Goal: Task Accomplishment & Management: Use online tool/utility

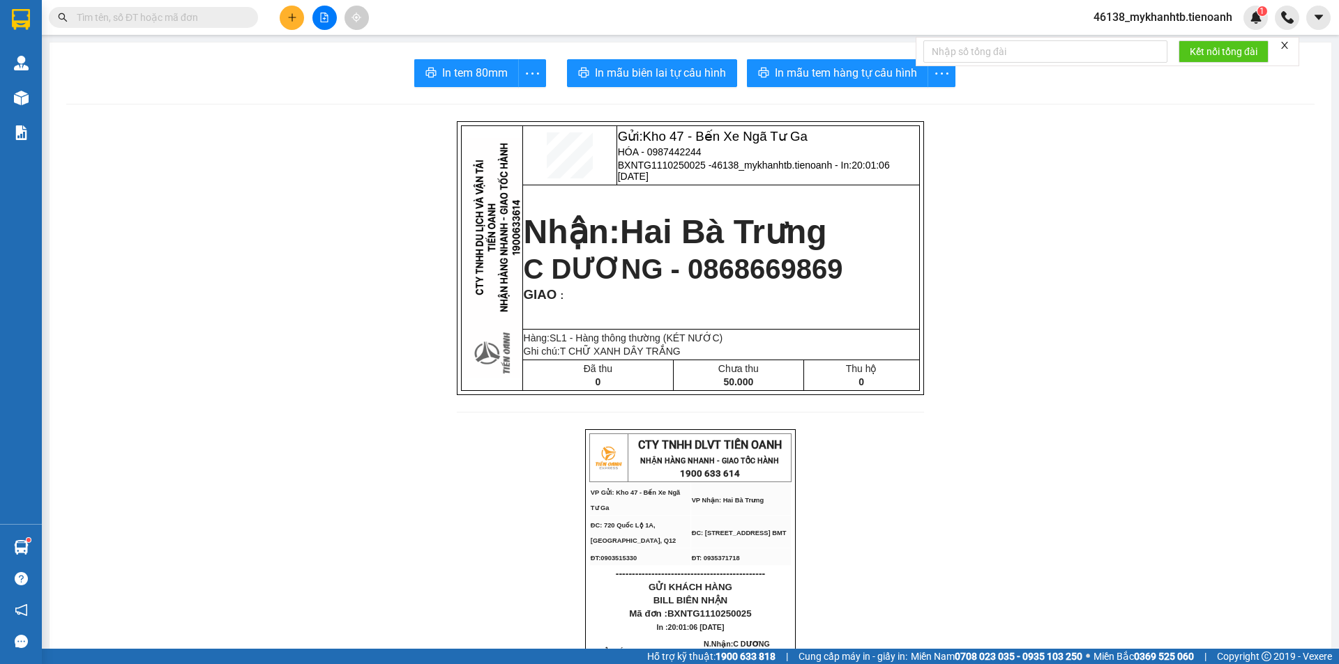
click at [139, 20] on input "text" at bounding box center [159, 17] width 165 height 15
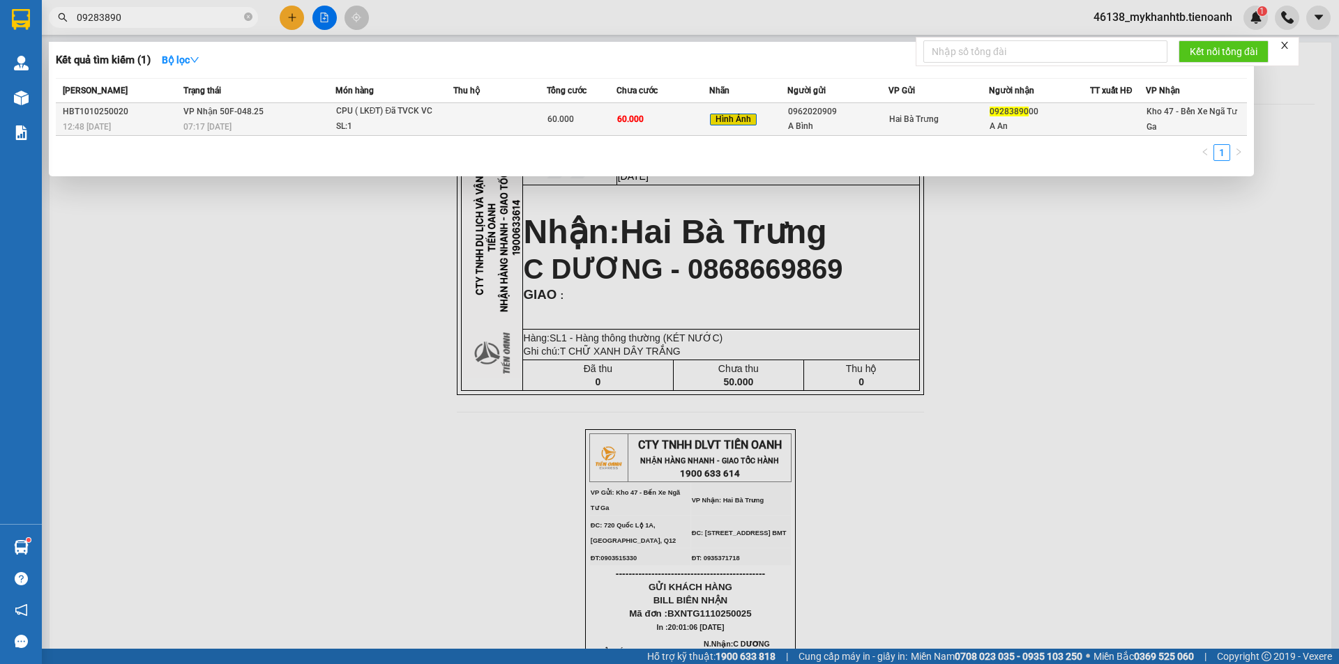
type input "09283890"
click at [415, 126] on div "SL: 1" at bounding box center [388, 126] width 105 height 15
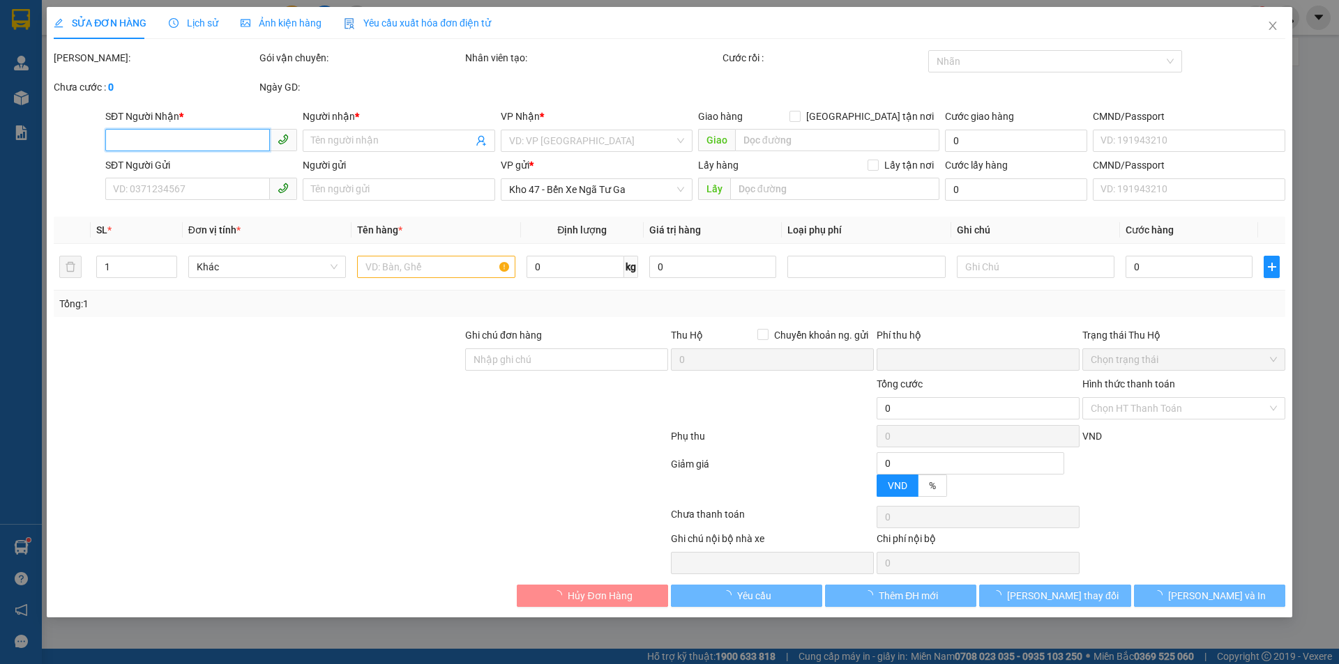
type input "0928389000"
type input "A An"
type input "0962020909"
type input "A Bình"
type input "0"
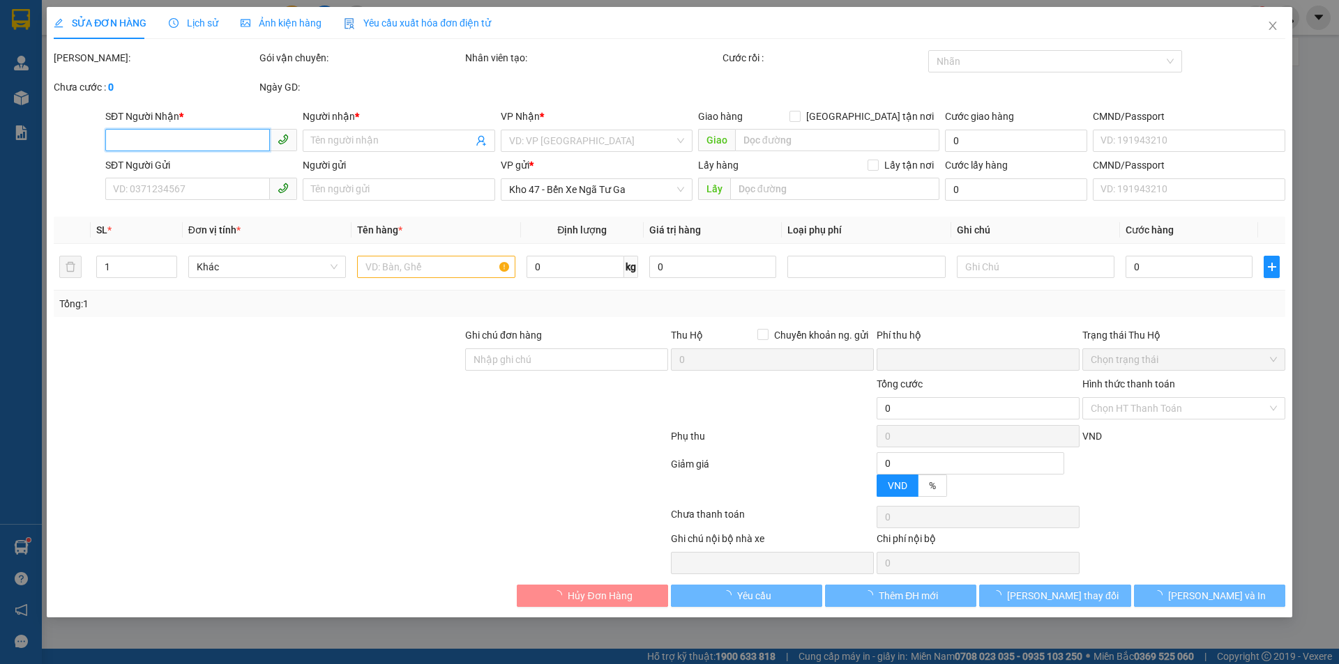
type input "60.000"
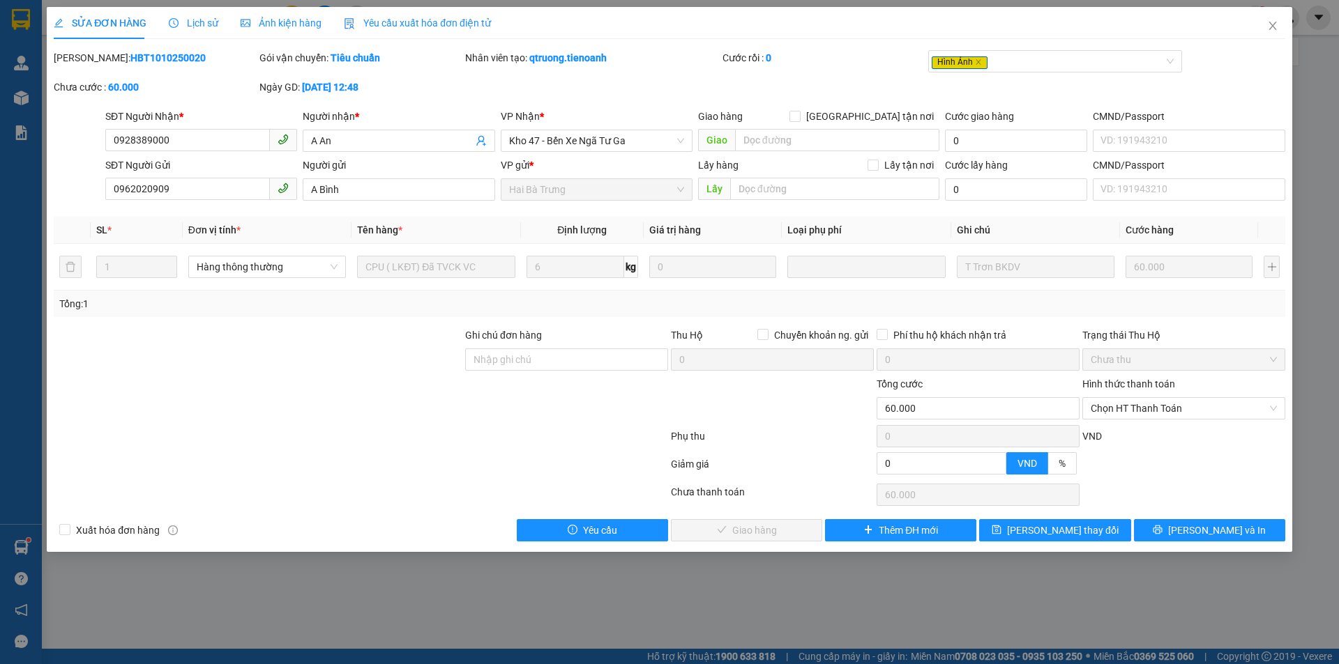
click at [275, 28] on span "Ảnh kiện hàng" at bounding box center [281, 22] width 81 height 11
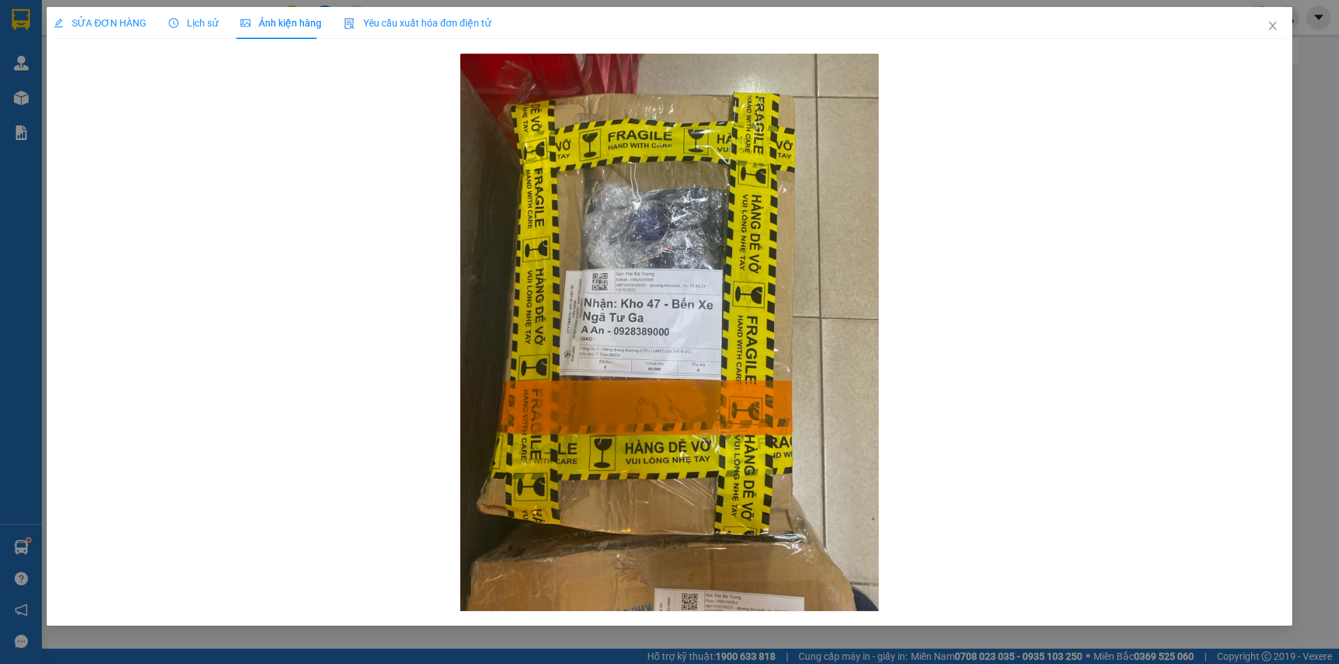
click at [114, 22] on span "SỬA ĐƠN HÀNG" at bounding box center [100, 22] width 93 height 11
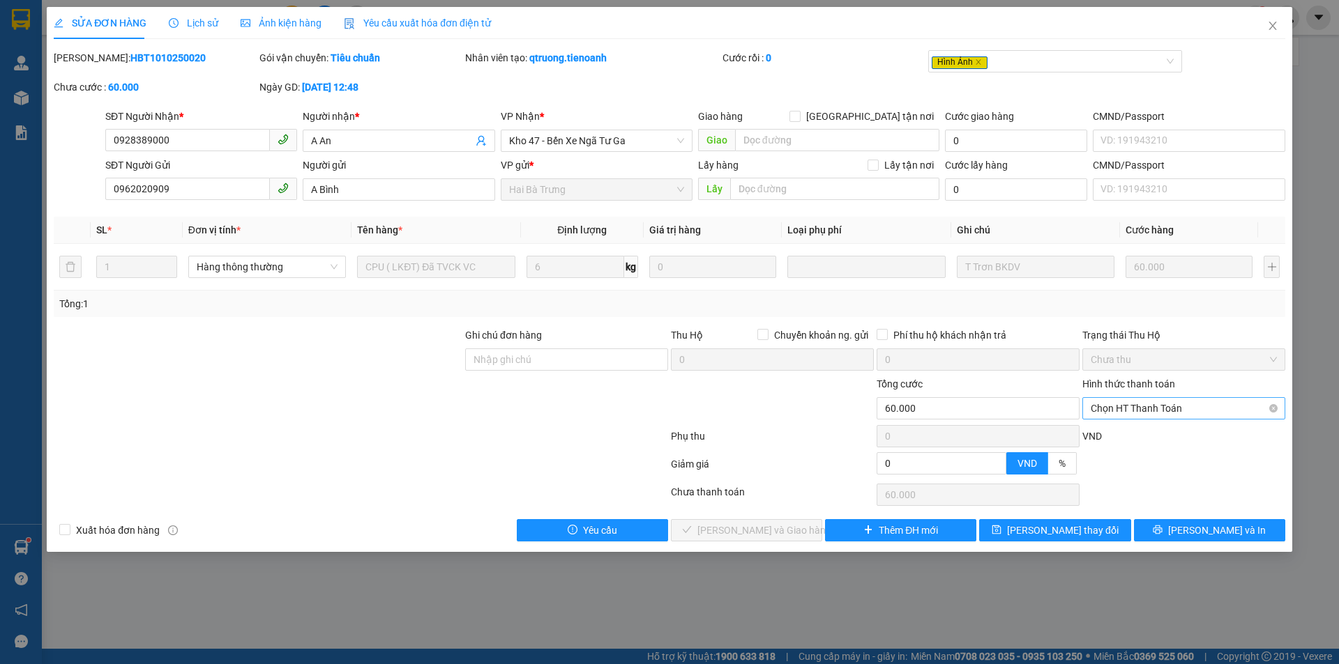
click at [1201, 418] on span "Chọn HT Thanh Toán" at bounding box center [1184, 408] width 186 height 21
click at [1208, 439] on div "Tại văn phòng" at bounding box center [1184, 436] width 186 height 15
type input "0"
click at [776, 527] on span "[PERSON_NAME] và Giao hàng" at bounding box center [764, 530] width 134 height 15
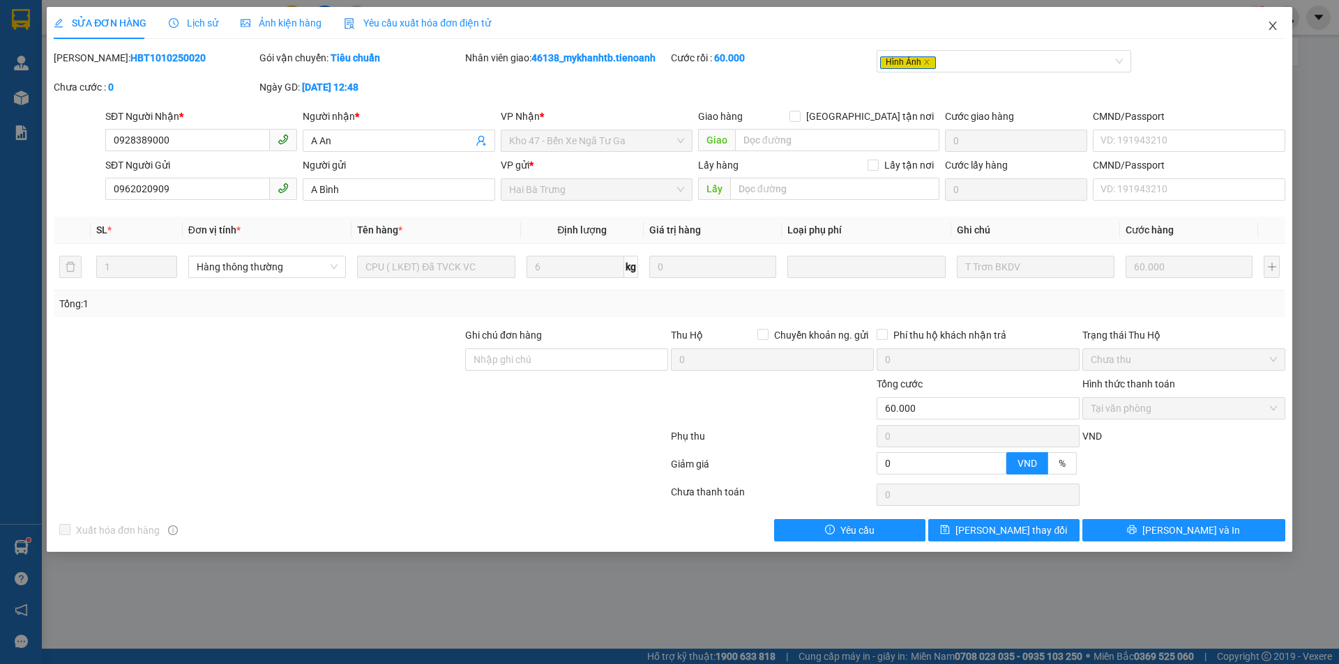
click at [1268, 30] on icon "close" at bounding box center [1272, 25] width 11 height 11
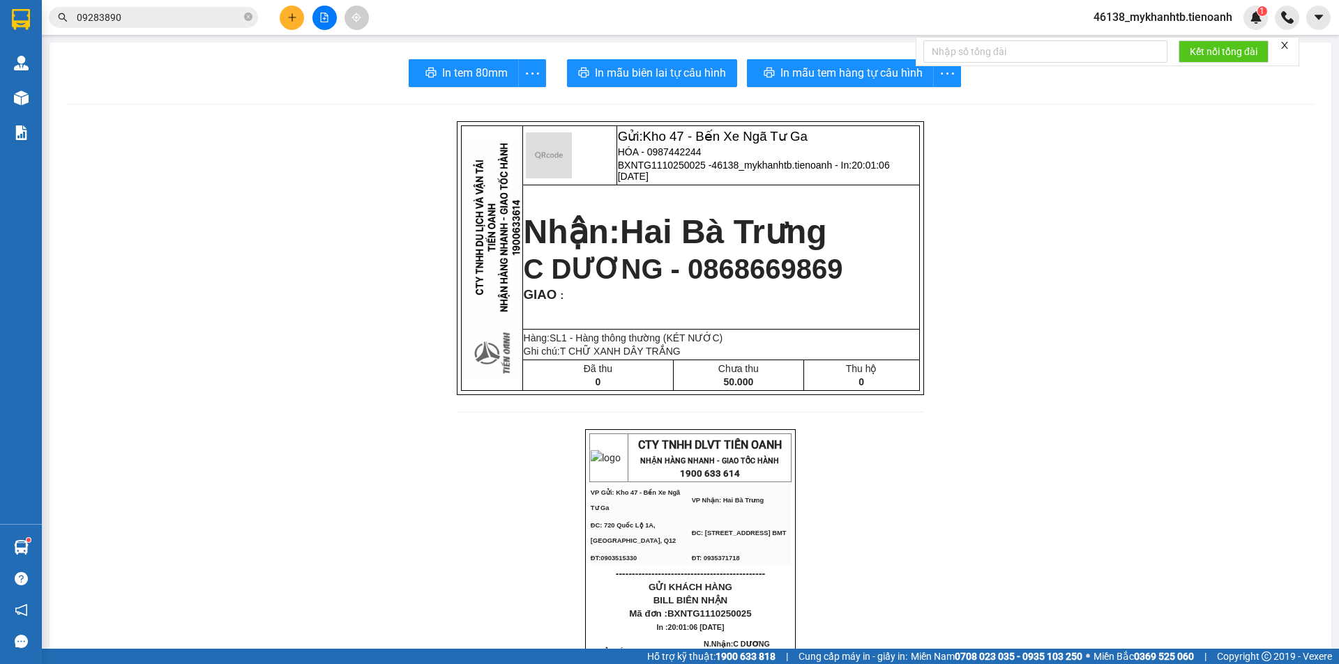
click at [187, 19] on input "09283890" at bounding box center [159, 17] width 165 height 15
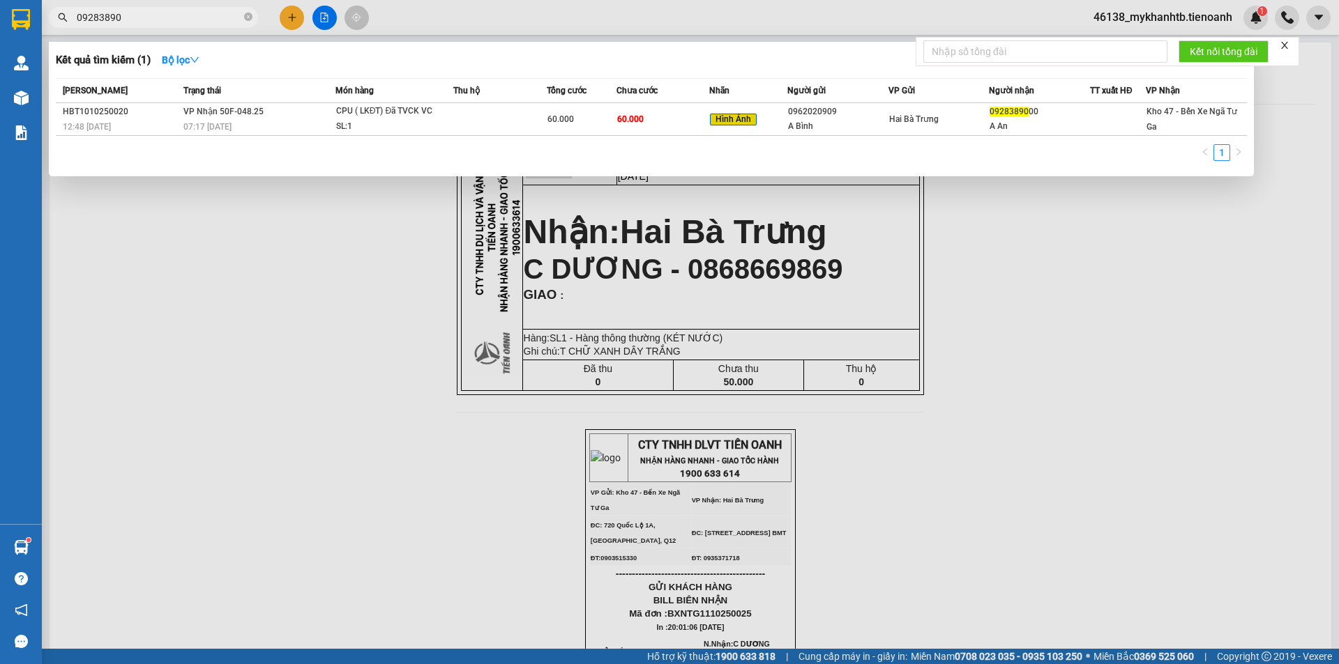
click at [187, 19] on input "09283890" at bounding box center [159, 17] width 165 height 15
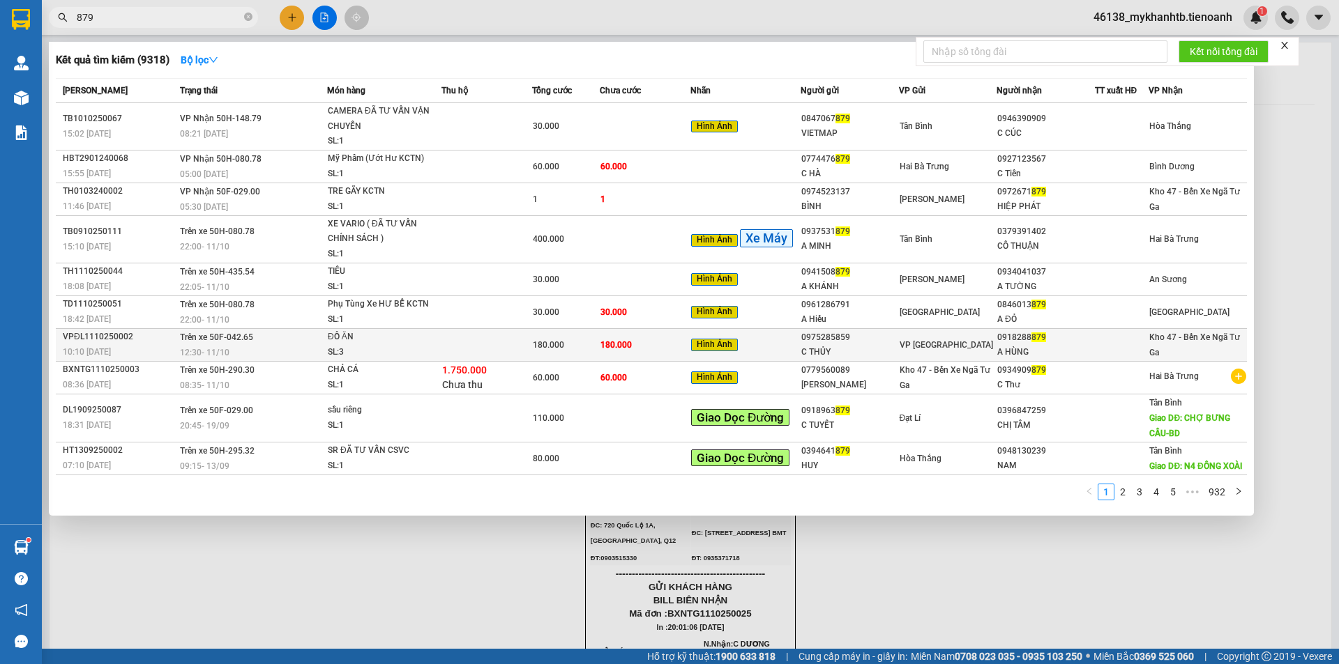
type input "879"
click at [600, 348] on span "180.000" at bounding box center [615, 345] width 31 height 10
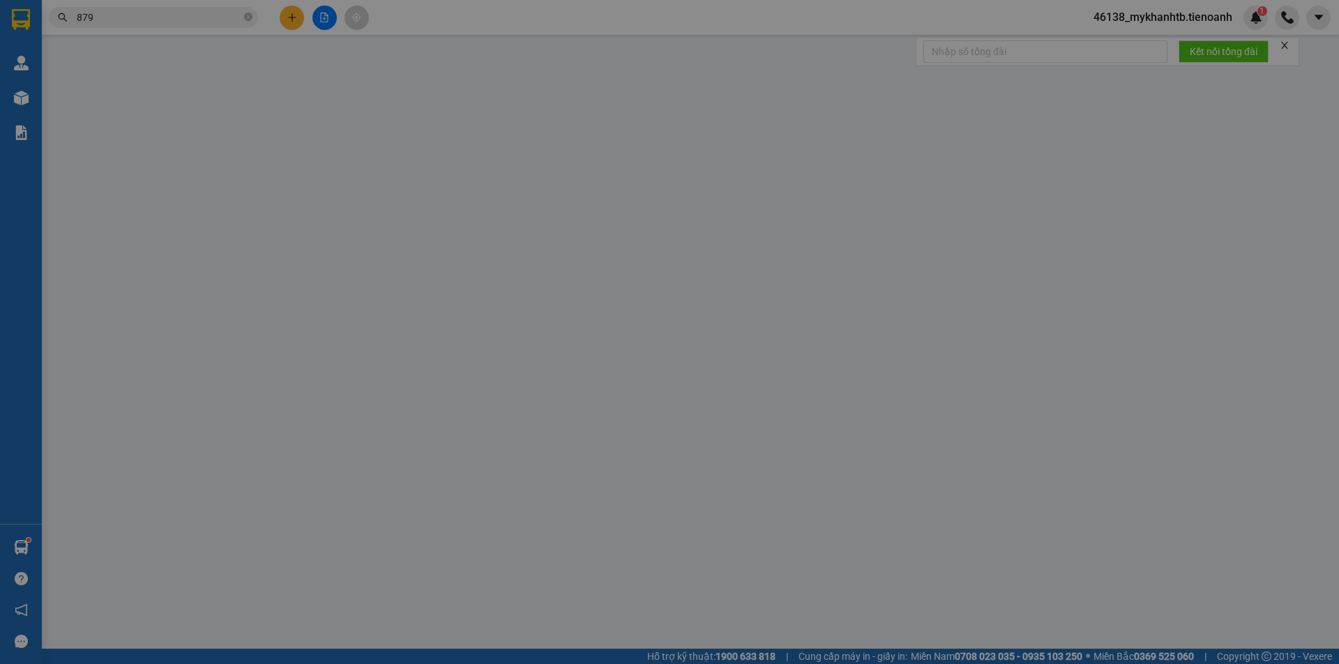
type input "0918288879"
type input "A HÙNG"
type input "0975285859"
type input "C THỦY"
type input "0"
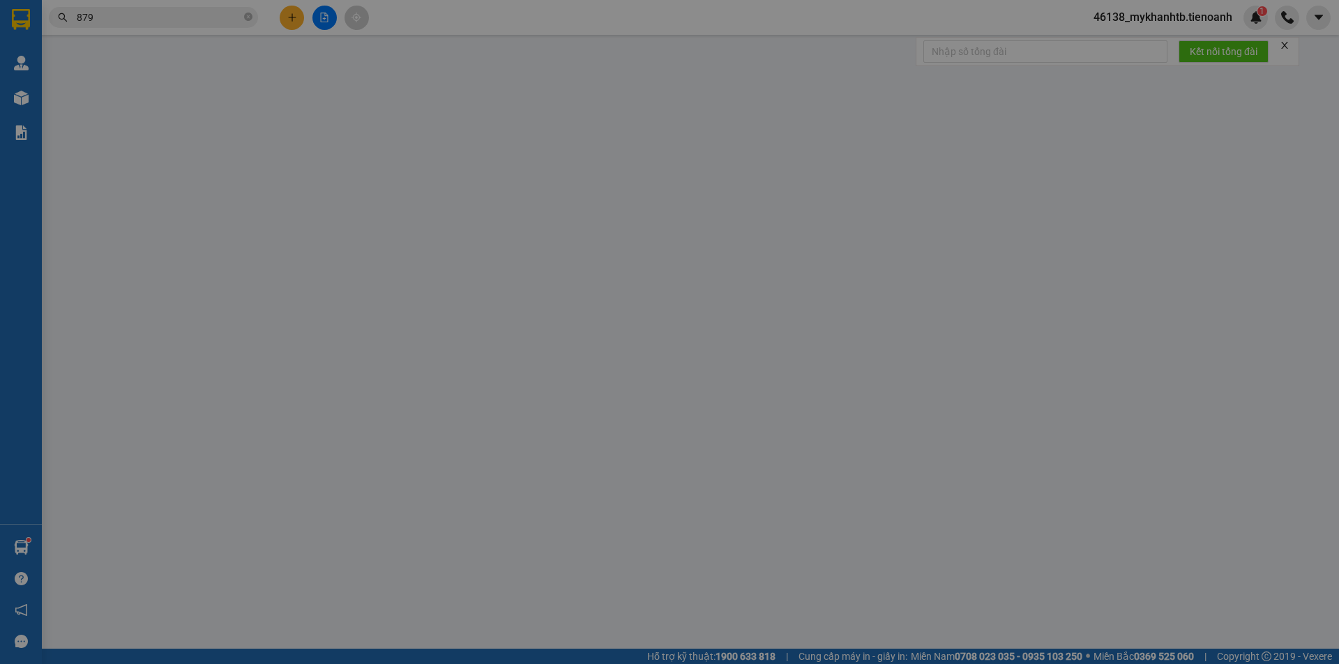
type input "180.000"
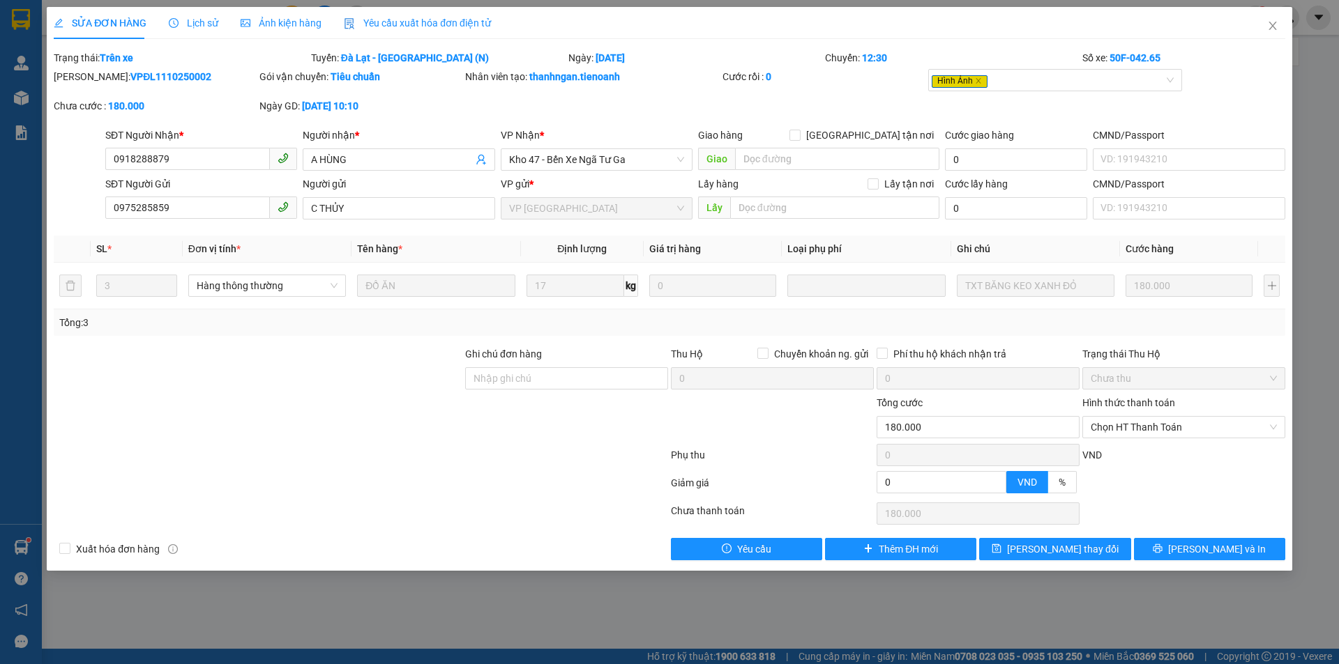
click at [267, 23] on span "Ảnh kiện hàng" at bounding box center [281, 22] width 81 height 11
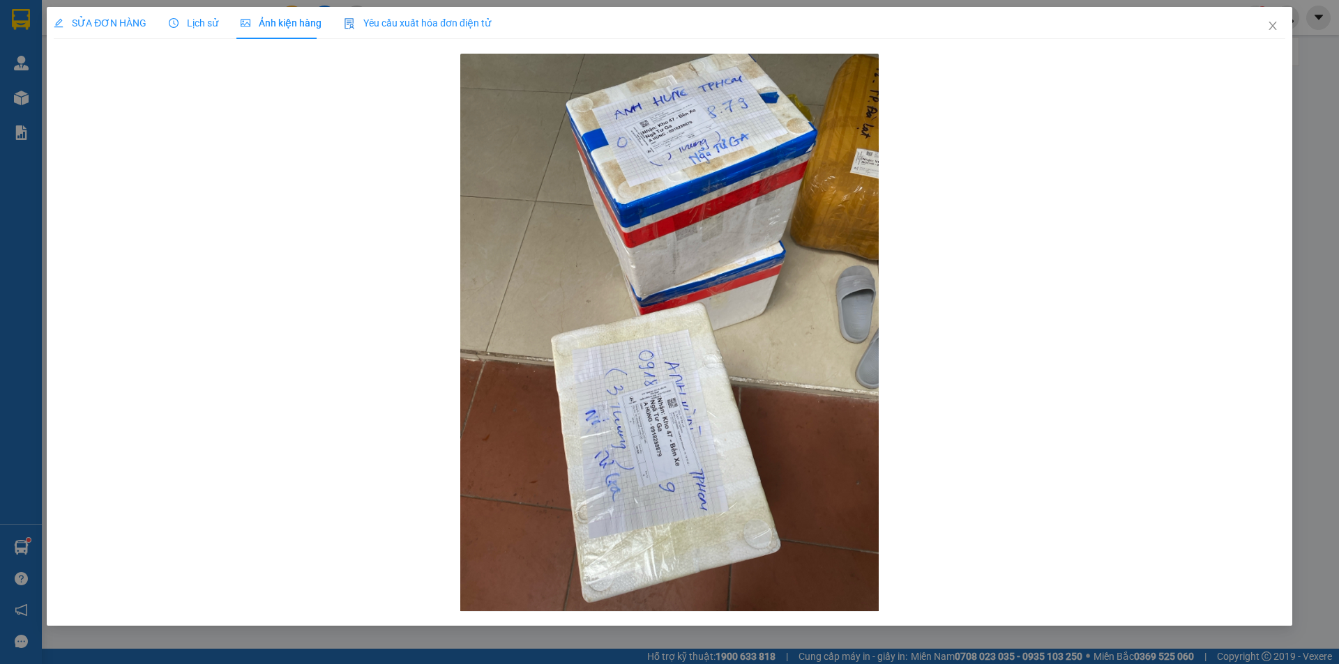
click at [188, 29] on div "Lịch sử" at bounding box center [194, 22] width 50 height 15
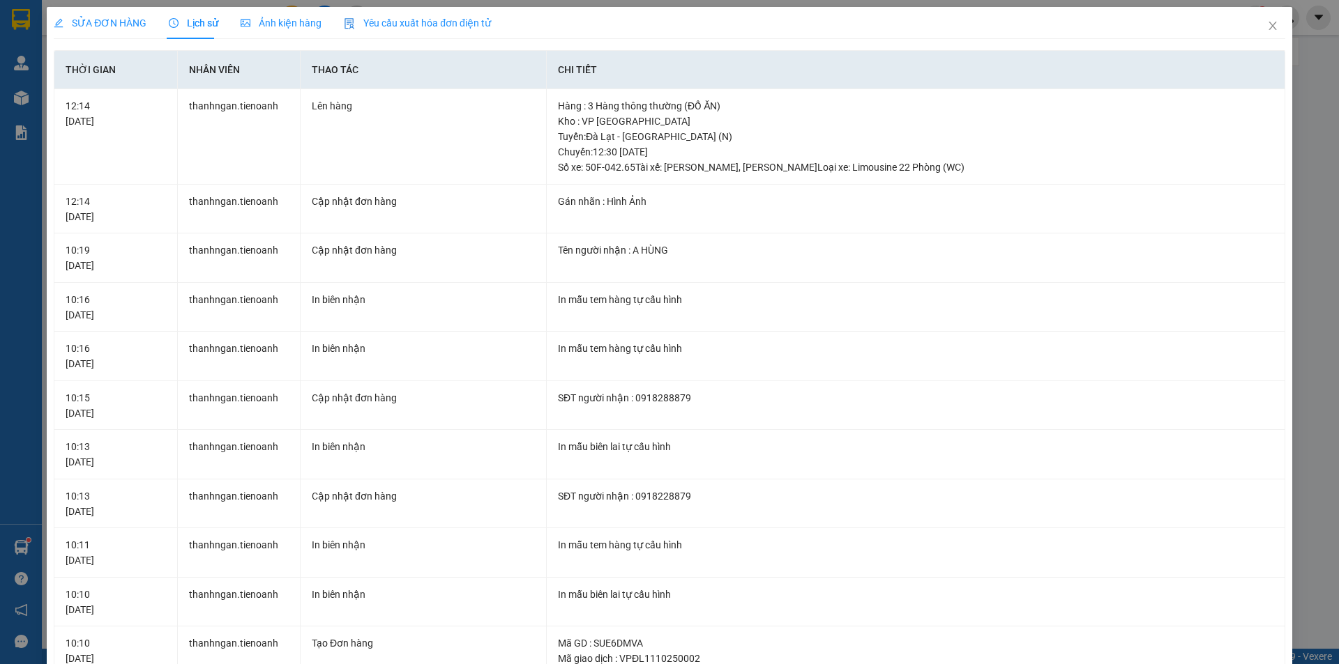
click at [109, 21] on span "SỬA ĐƠN HÀNG" at bounding box center [100, 22] width 93 height 11
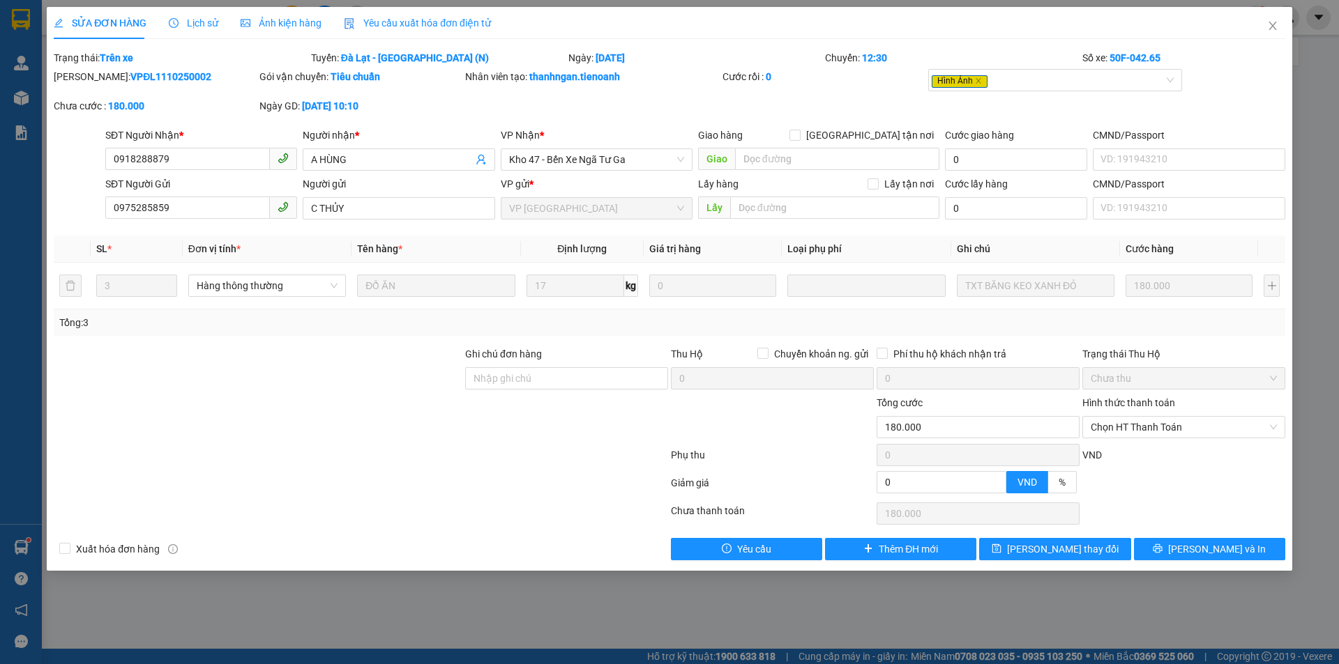
click at [314, 24] on span "Ảnh kiện hàng" at bounding box center [281, 22] width 81 height 11
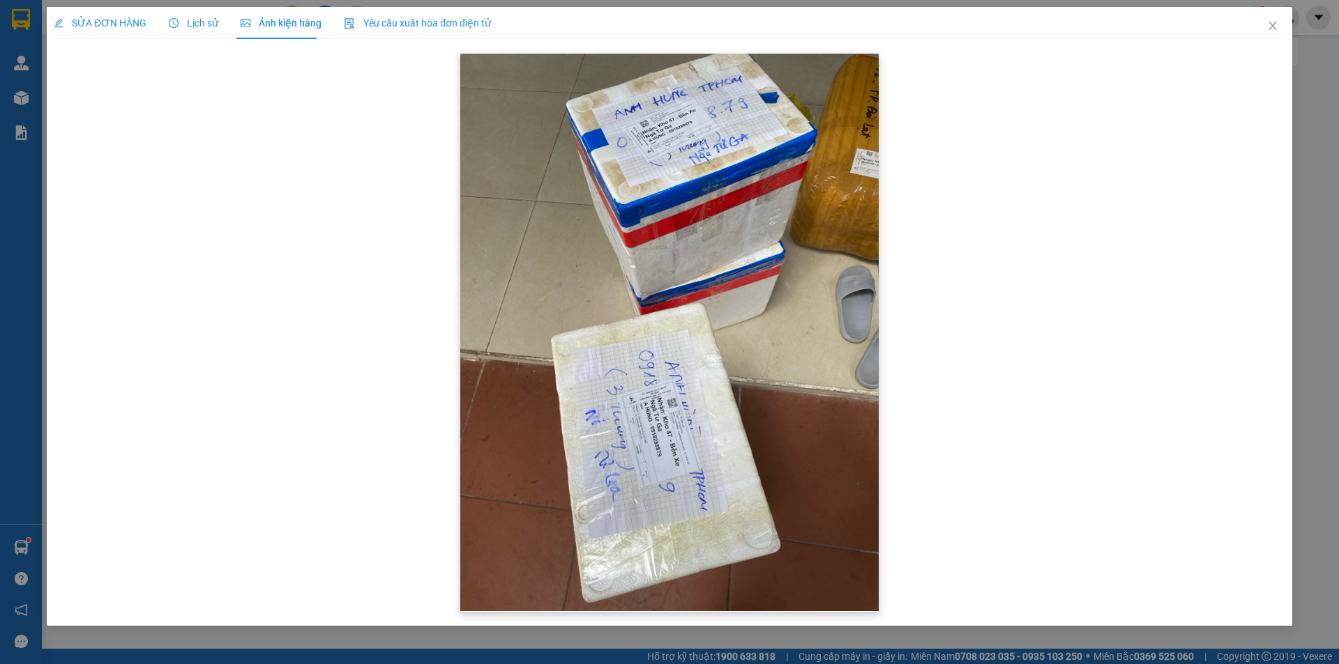
drag, startPoint x: 656, startPoint y: 379, endPoint x: 708, endPoint y: 379, distance: 51.6
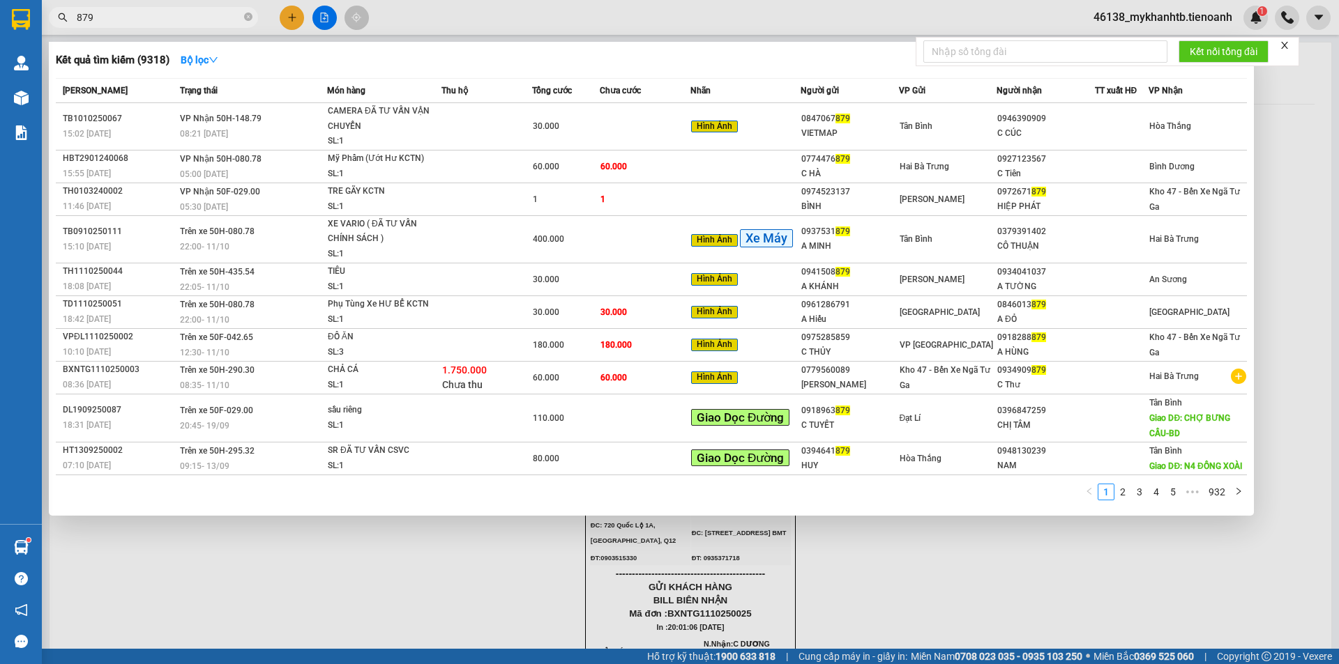
click at [146, 19] on input "879" at bounding box center [159, 17] width 165 height 15
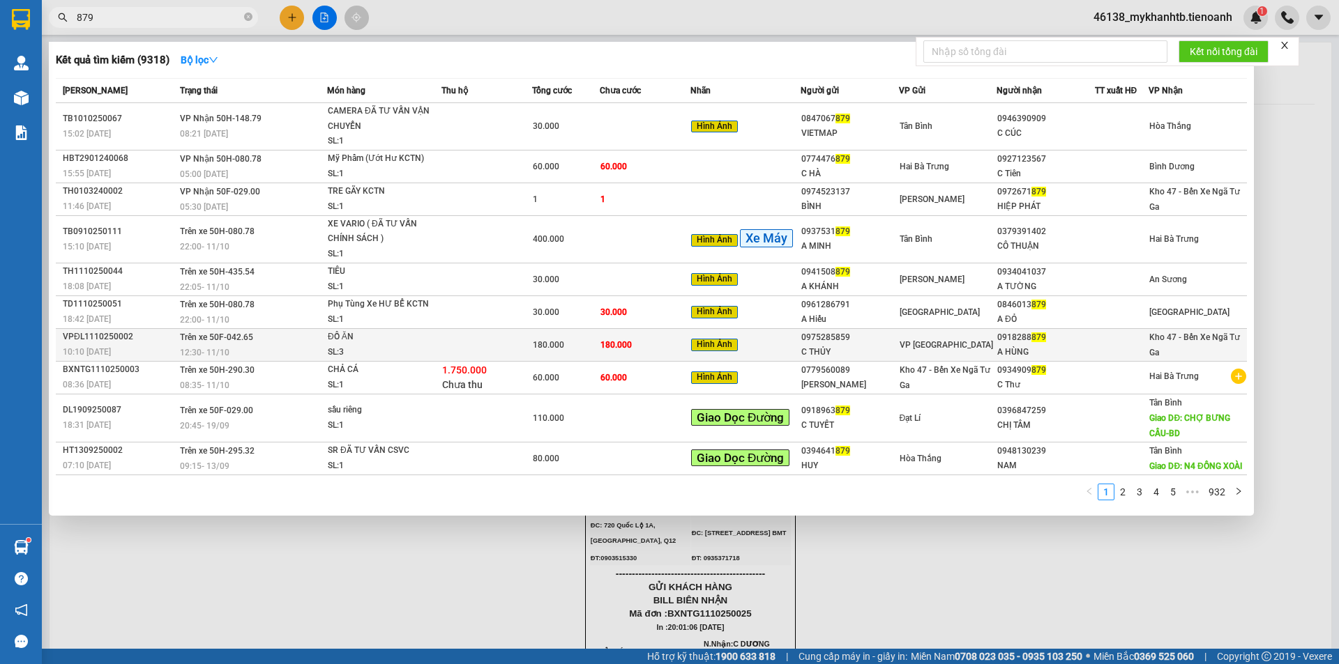
click at [393, 336] on div "ĐỒ ĂN" at bounding box center [380, 337] width 105 height 15
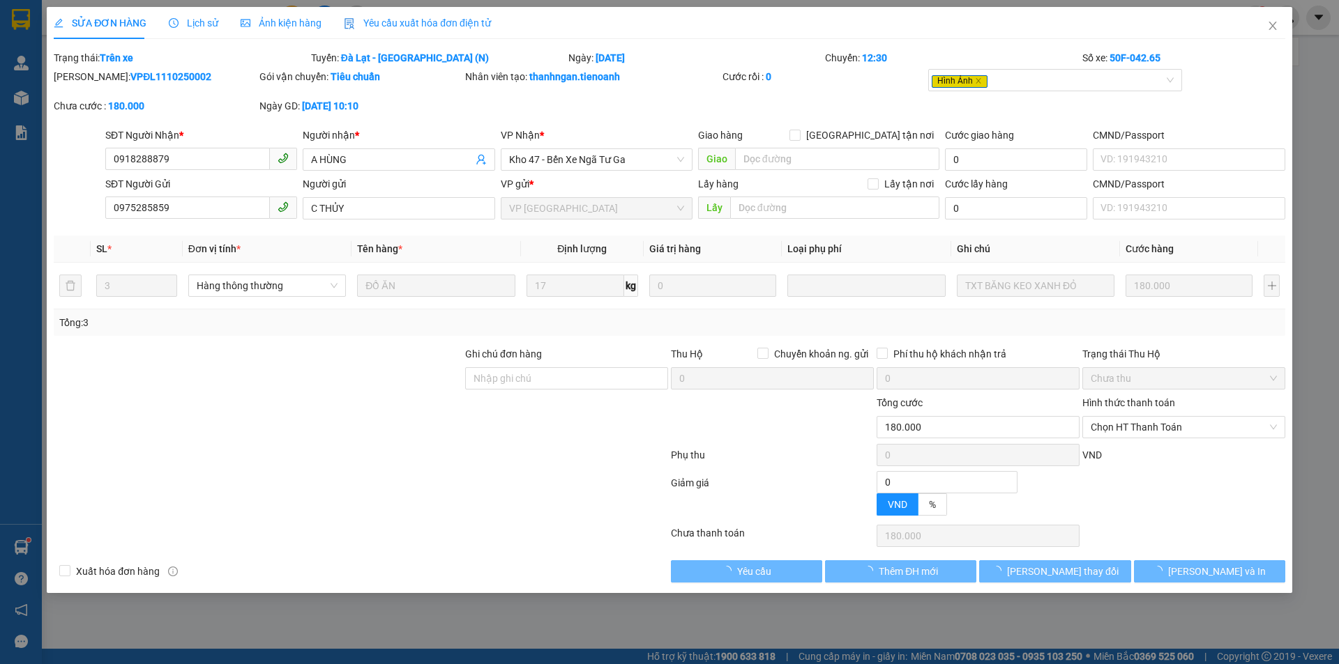
type input "0918288879"
type input "A HÙNG"
type input "0975285859"
type input "C THỦY"
type input "0"
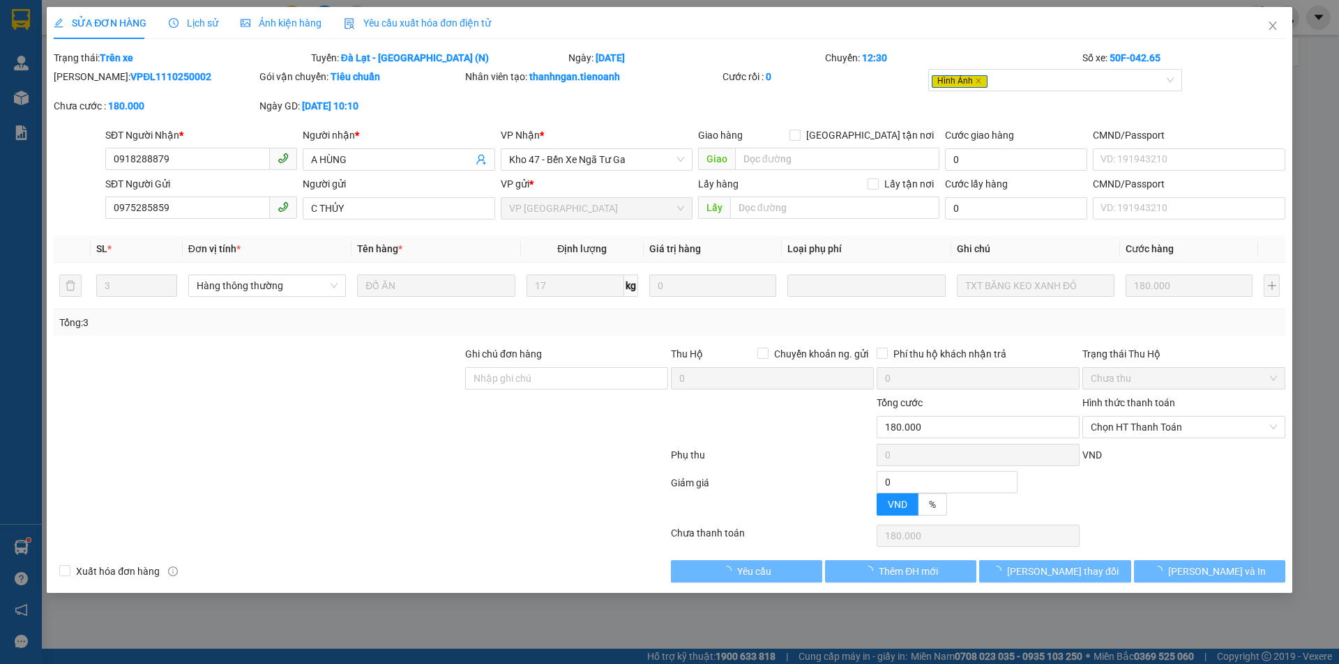
type input "180.000"
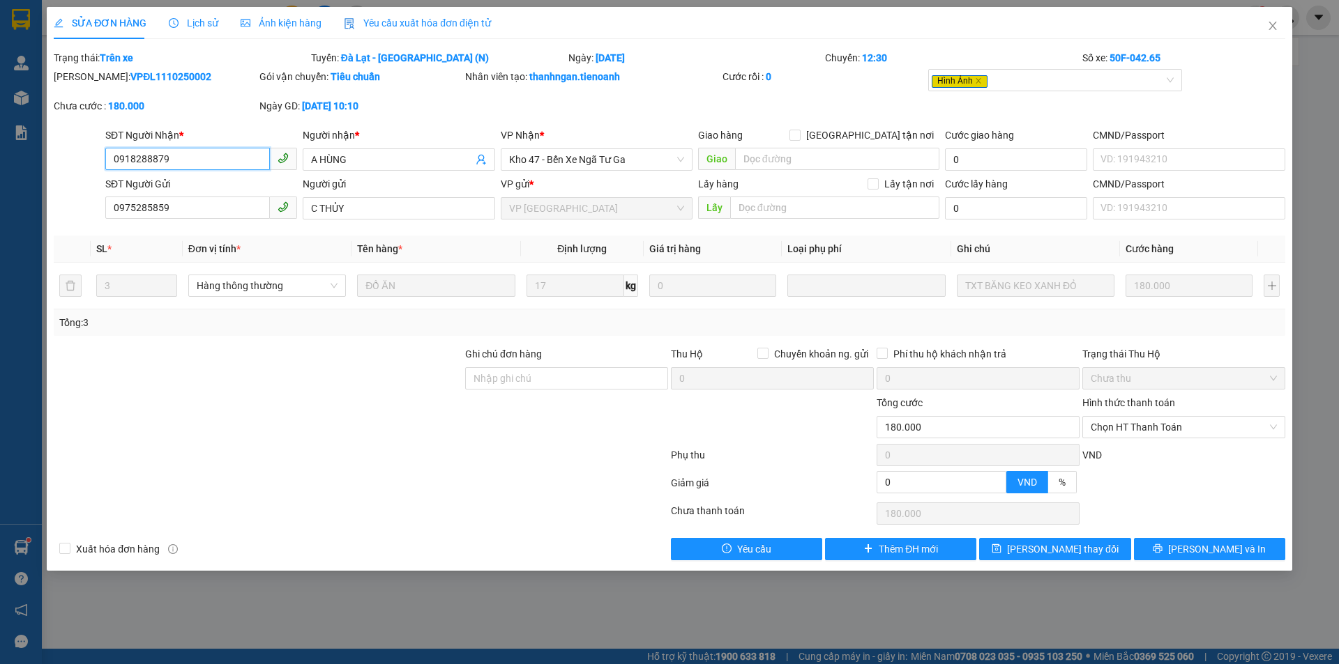
click at [197, 156] on input "0918288879" at bounding box center [187, 159] width 165 height 22
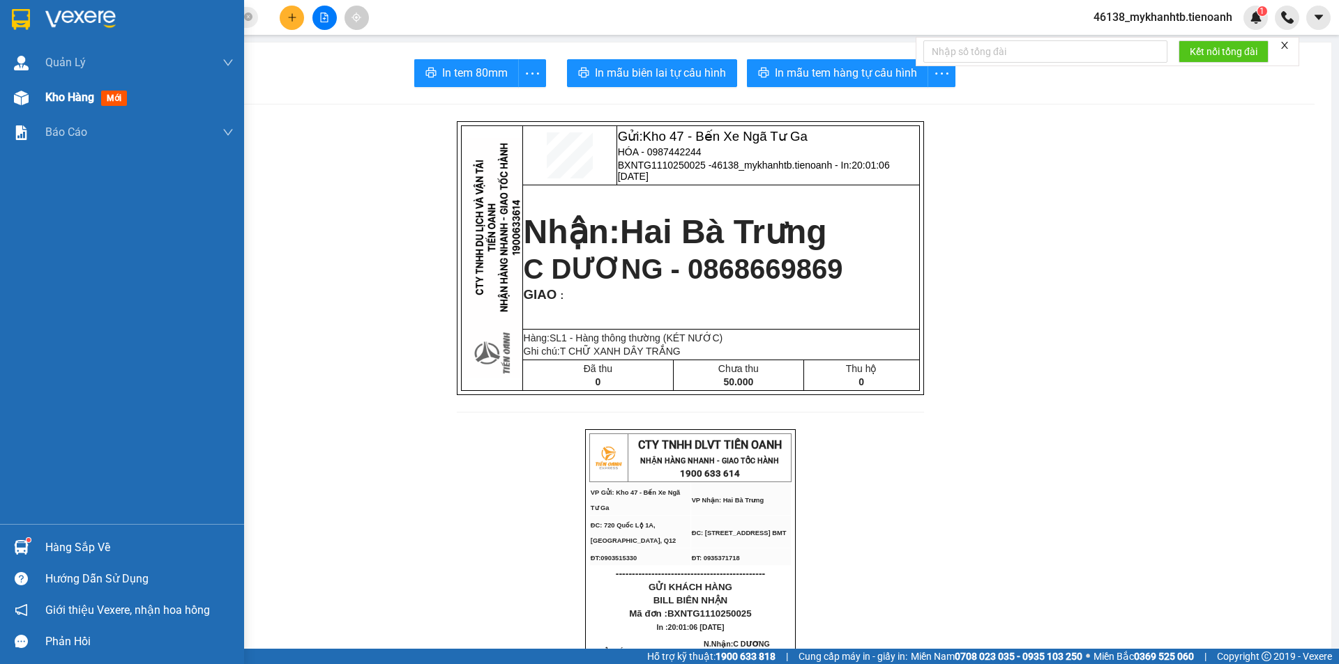
click at [46, 93] on span "Kho hàng" at bounding box center [69, 97] width 49 height 13
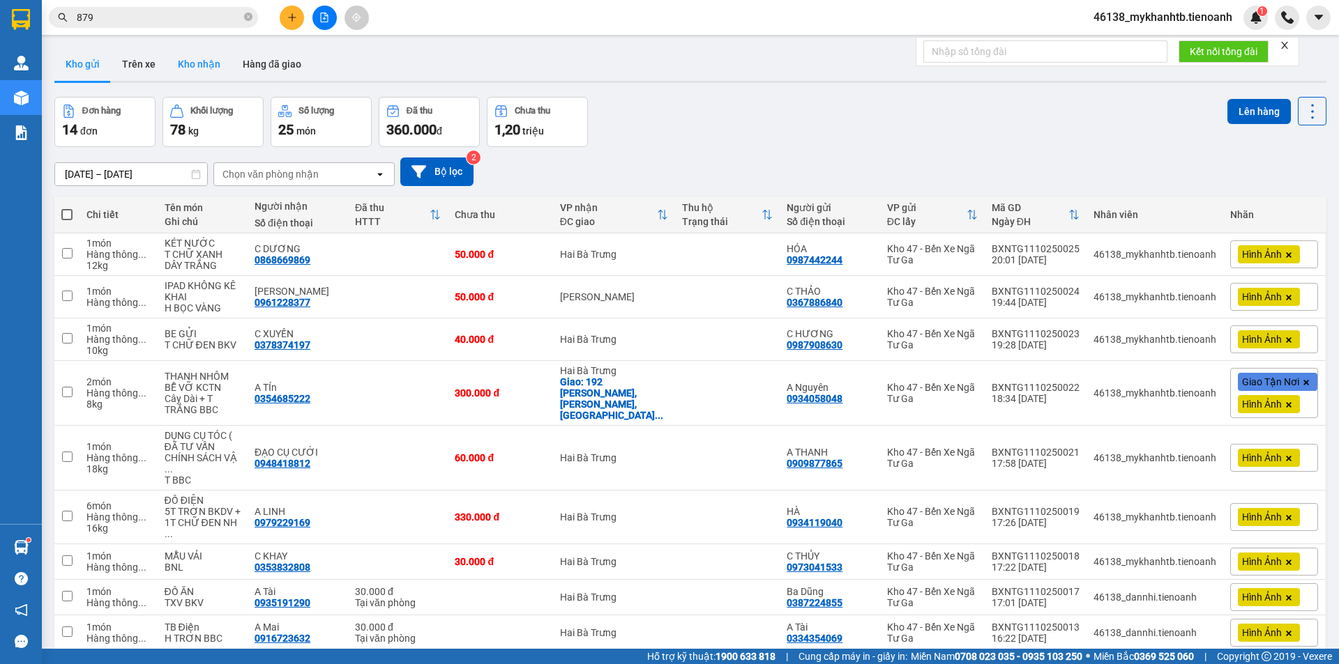
click at [205, 64] on button "Kho nhận" at bounding box center [199, 63] width 65 height 33
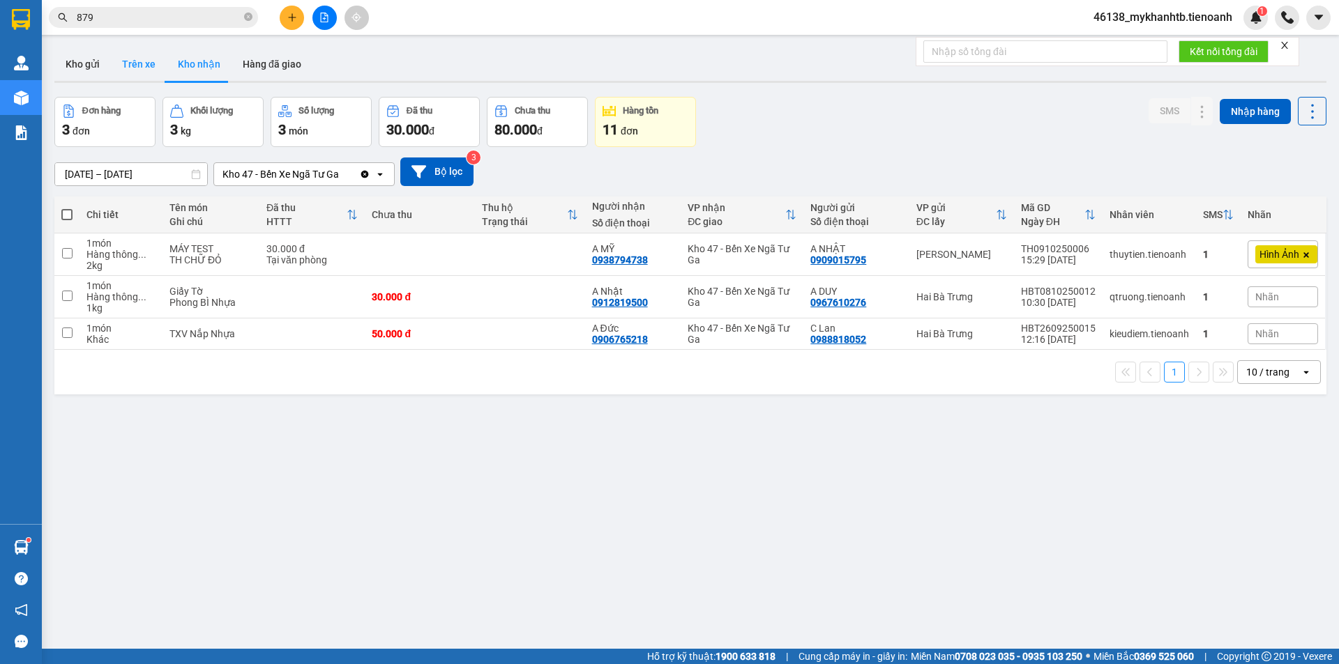
click at [140, 66] on button "Trên xe" at bounding box center [139, 63] width 56 height 33
type input "[DATE] – [DATE]"
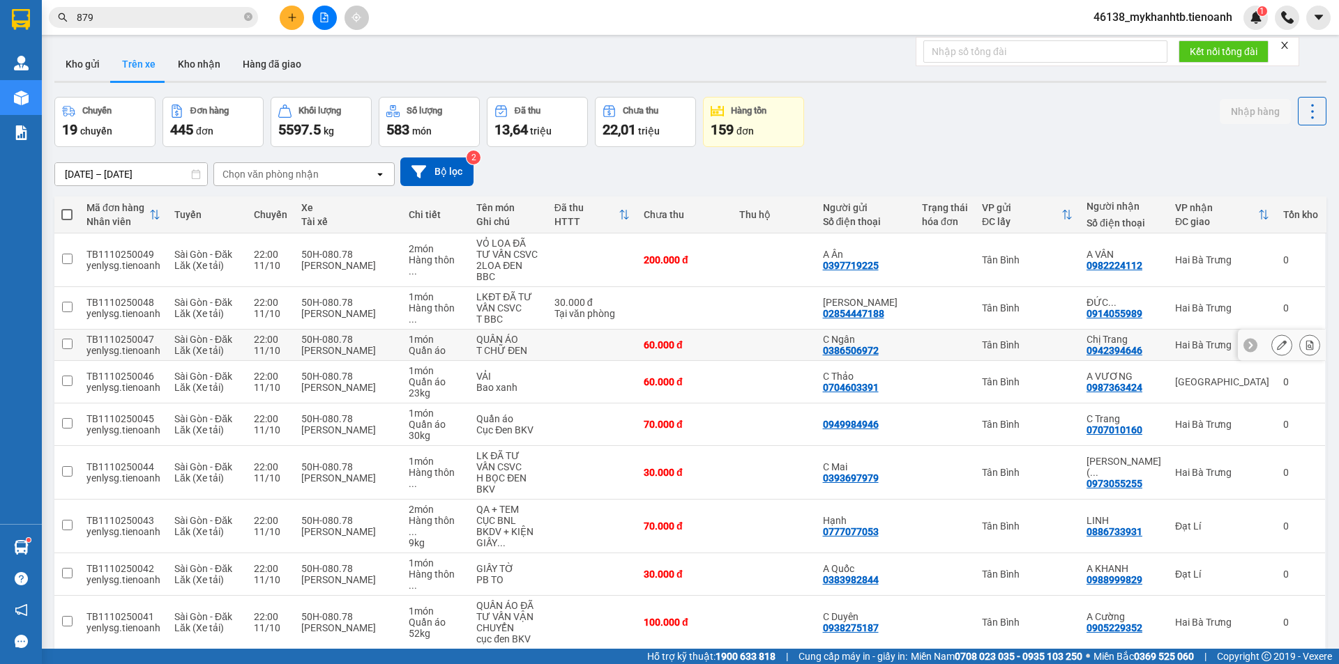
scroll to position [67, 0]
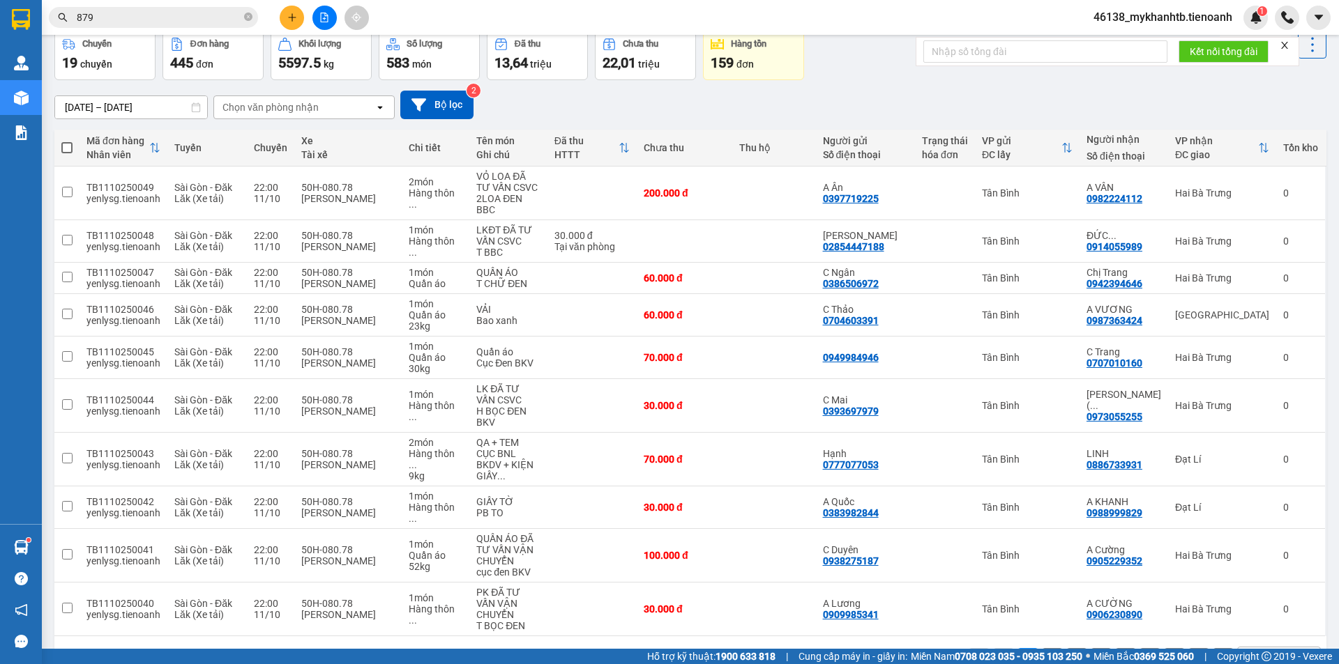
click at [1286, 648] on div "10 / trang" at bounding box center [1269, 659] width 63 height 22
click at [1274, 582] on span "100 / trang" at bounding box center [1263, 584] width 50 height 14
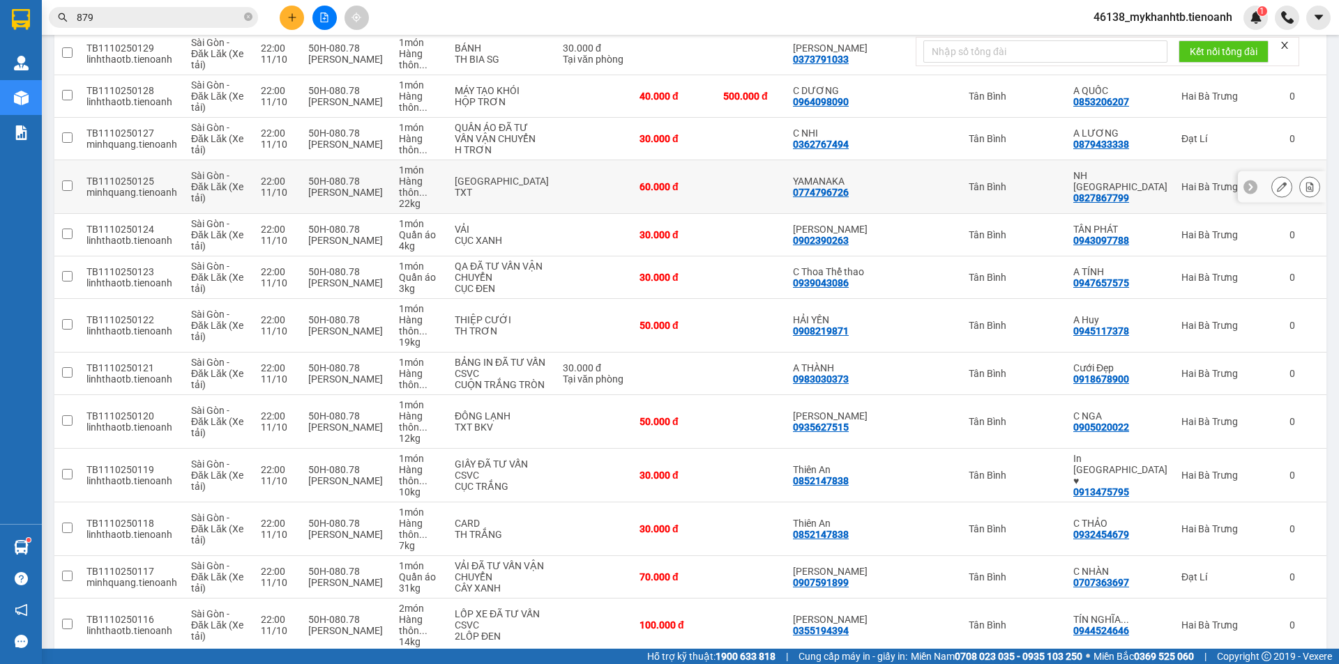
scroll to position [3937, 0]
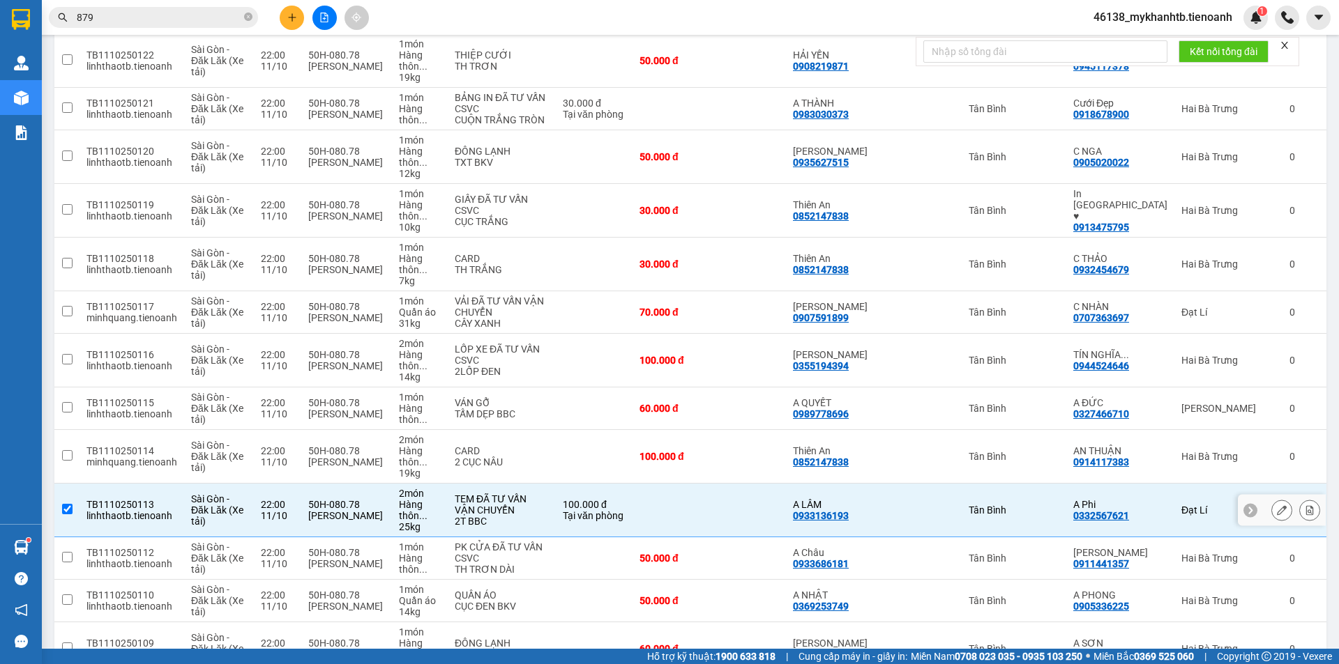
click at [301, 484] on td "22:00 [DATE]" at bounding box center [277, 511] width 47 height 54
checkbox input "false"
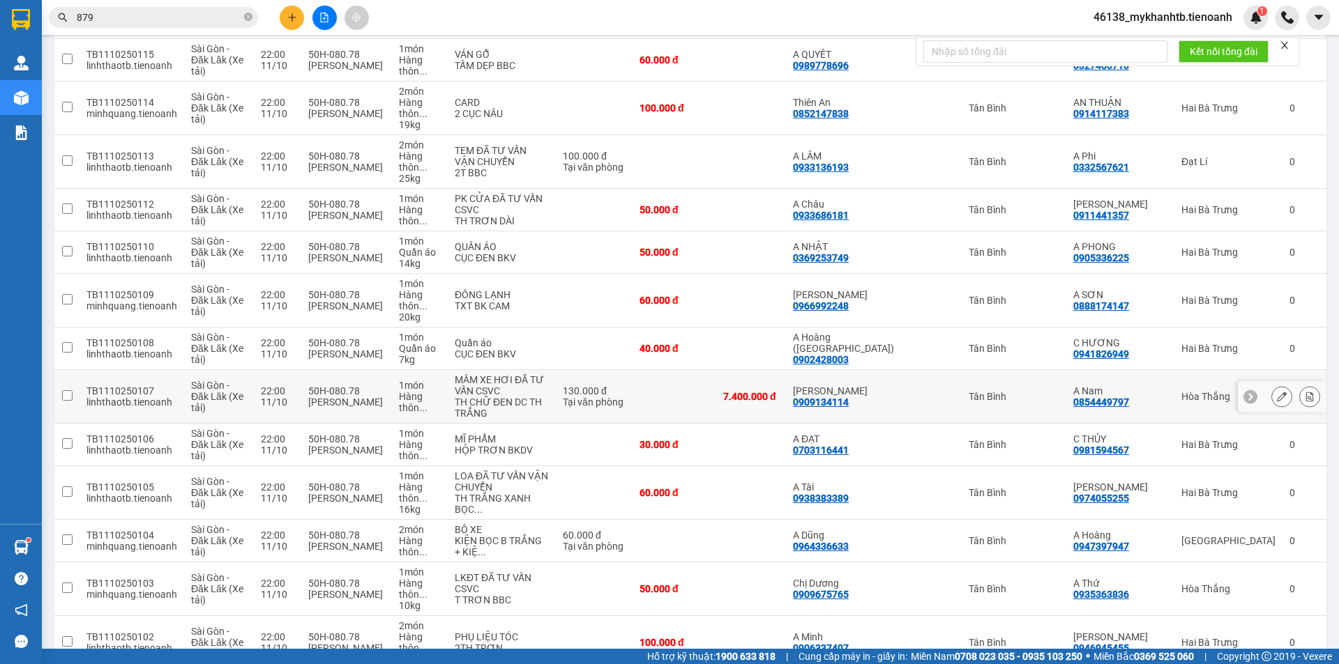
scroll to position [3867, 0]
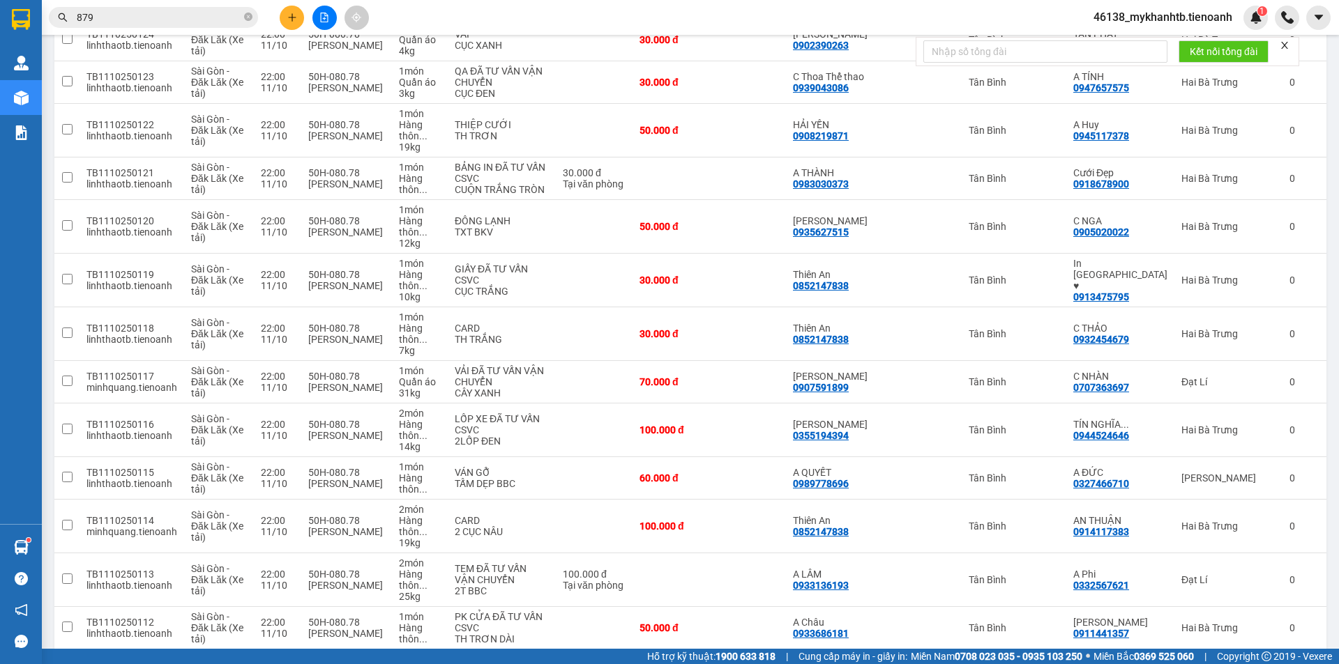
click at [228, 18] on input "879" at bounding box center [159, 17] width 165 height 15
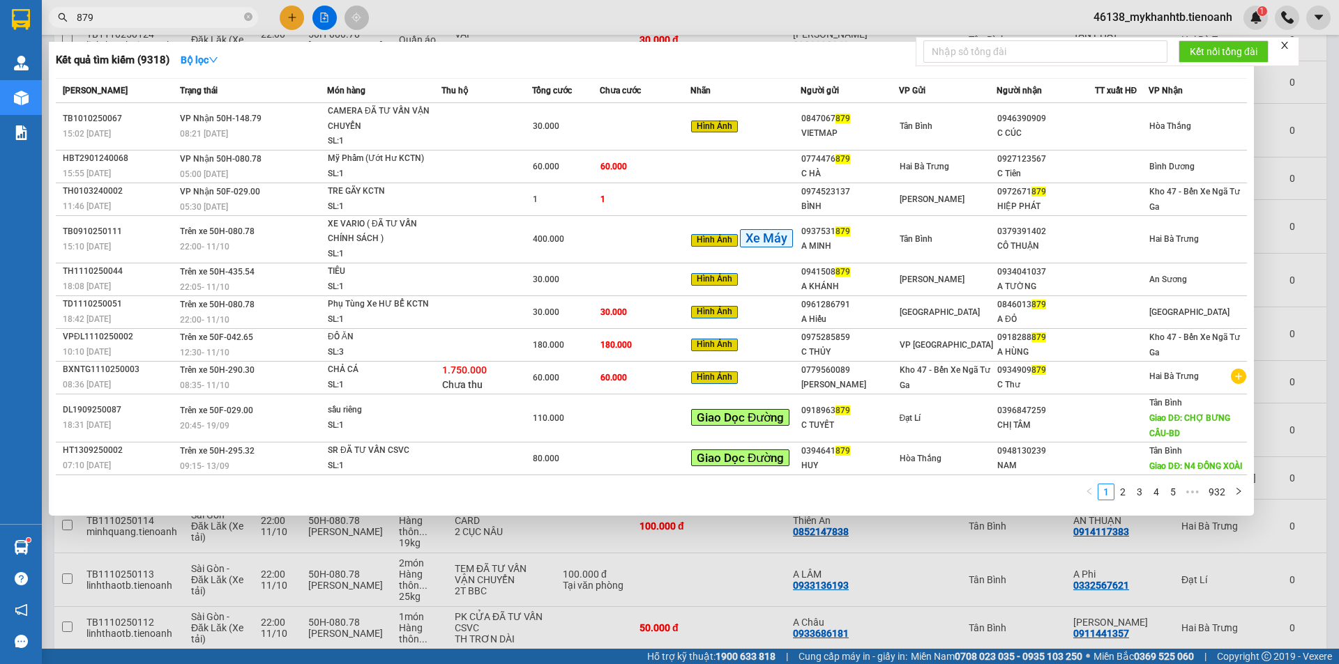
click at [323, 16] on div at bounding box center [669, 332] width 1339 height 664
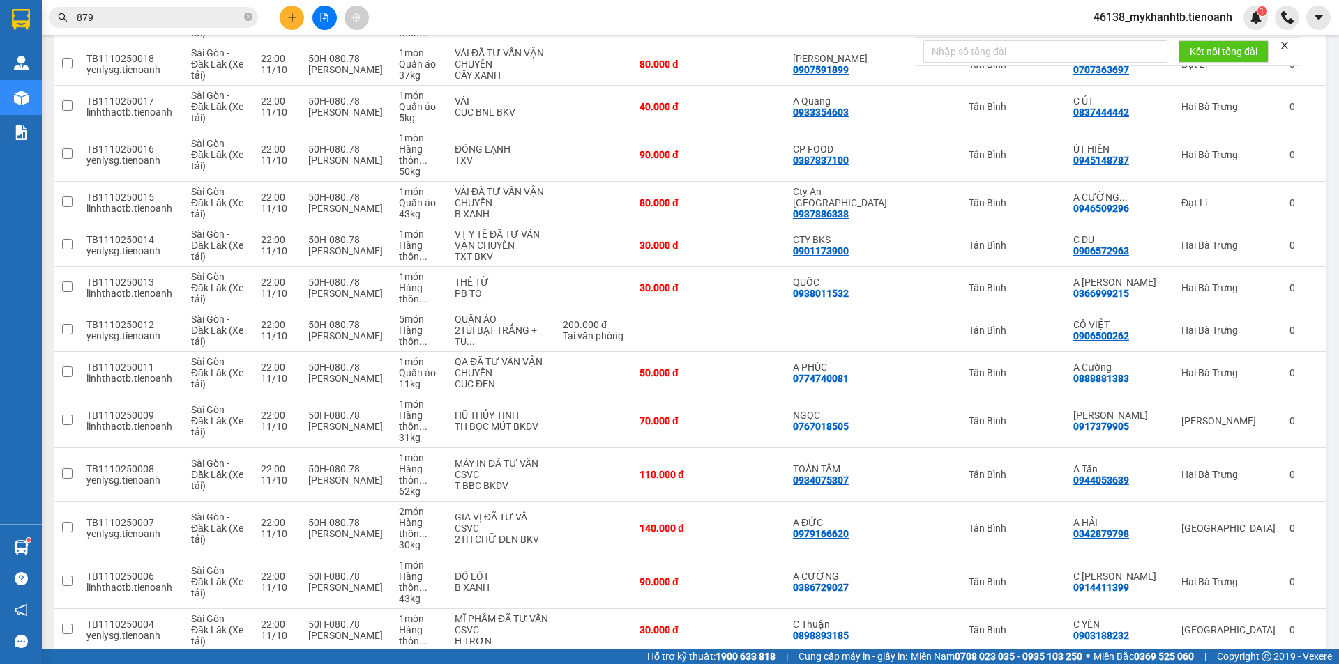
scroll to position [1566, 0]
click at [131, 18] on input "879" at bounding box center [159, 17] width 165 height 15
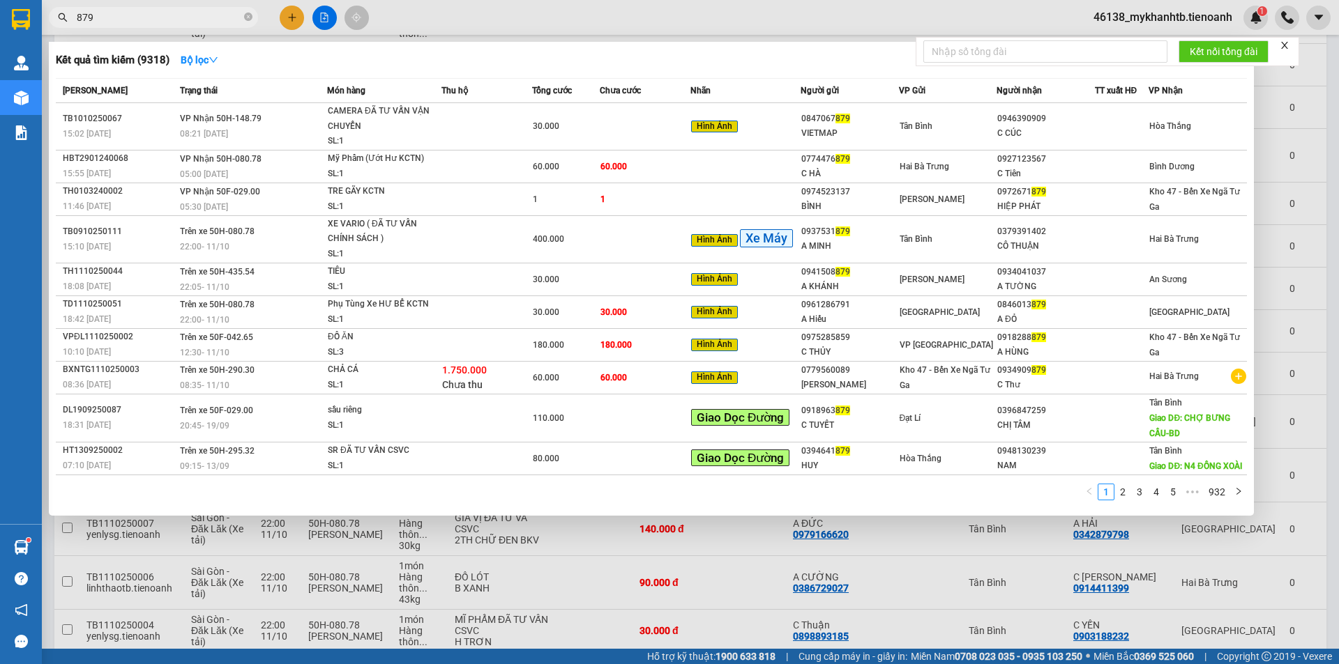
click at [131, 18] on input "879" at bounding box center [159, 17] width 165 height 15
paste input "0918288"
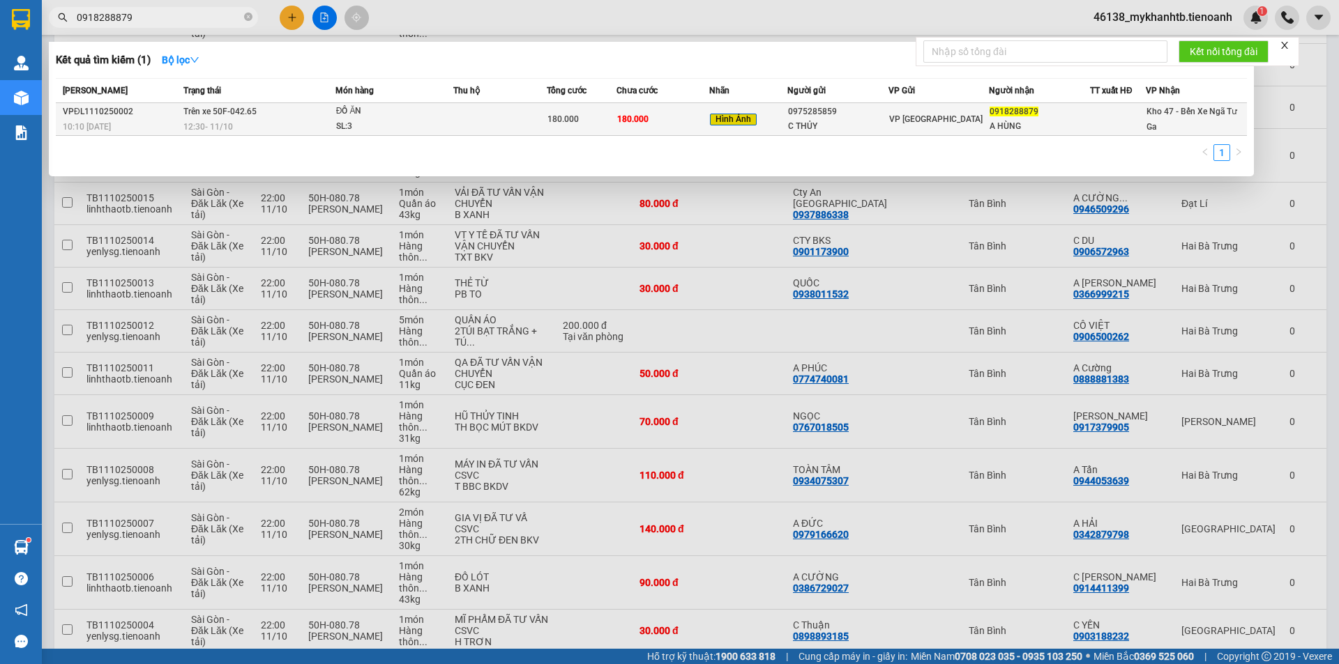
type input "0918288879"
click at [617, 115] on span "180.000" at bounding box center [632, 119] width 31 height 10
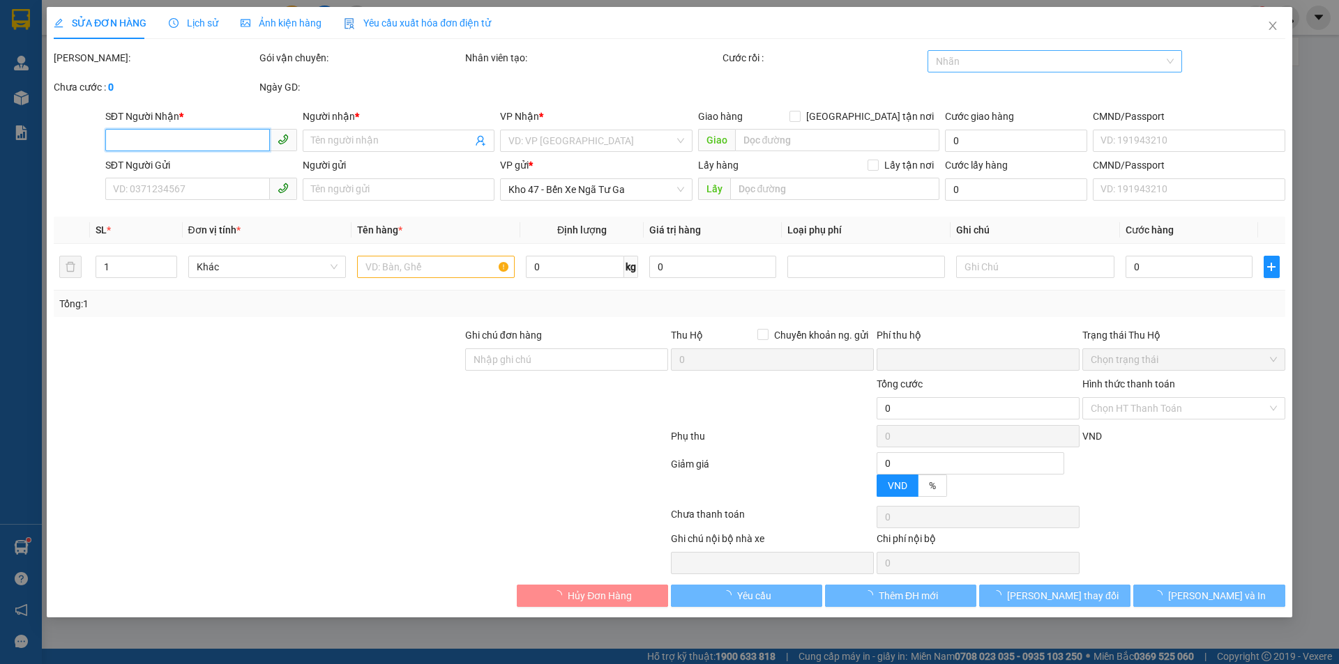
type input "0918288879"
type input "A HÙNG"
type input "0975285859"
type input "C THỦY"
type input "0"
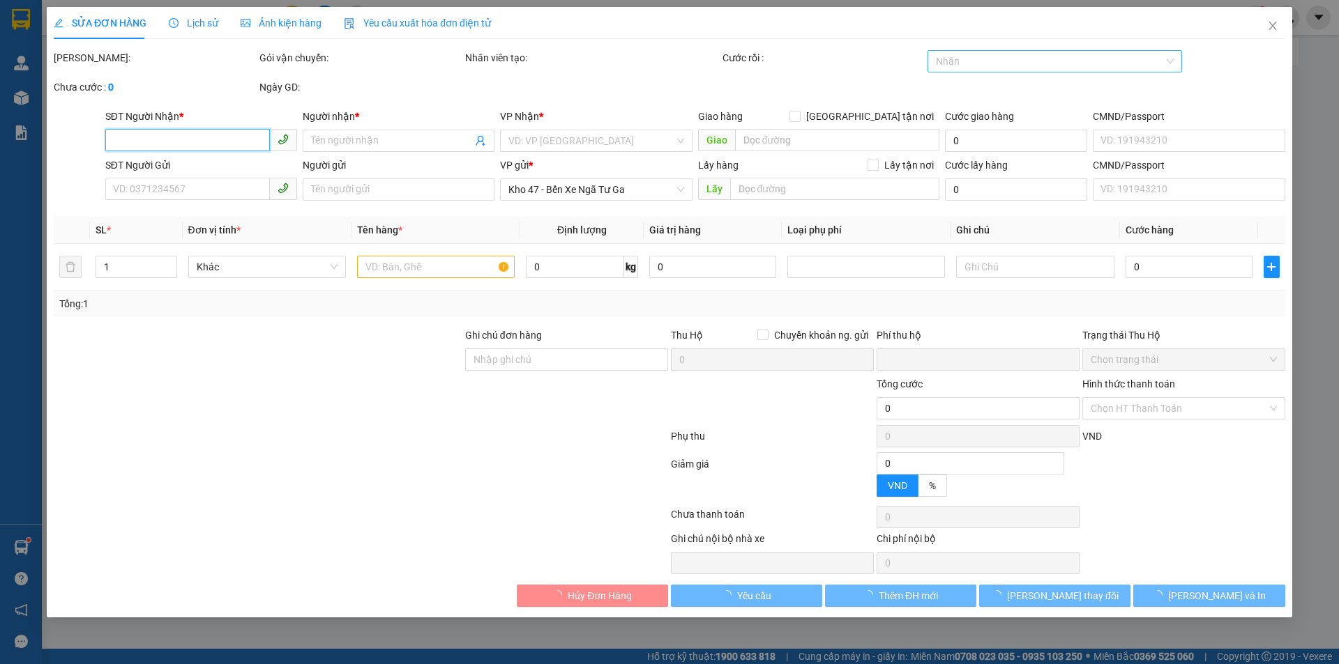
type input "180.000"
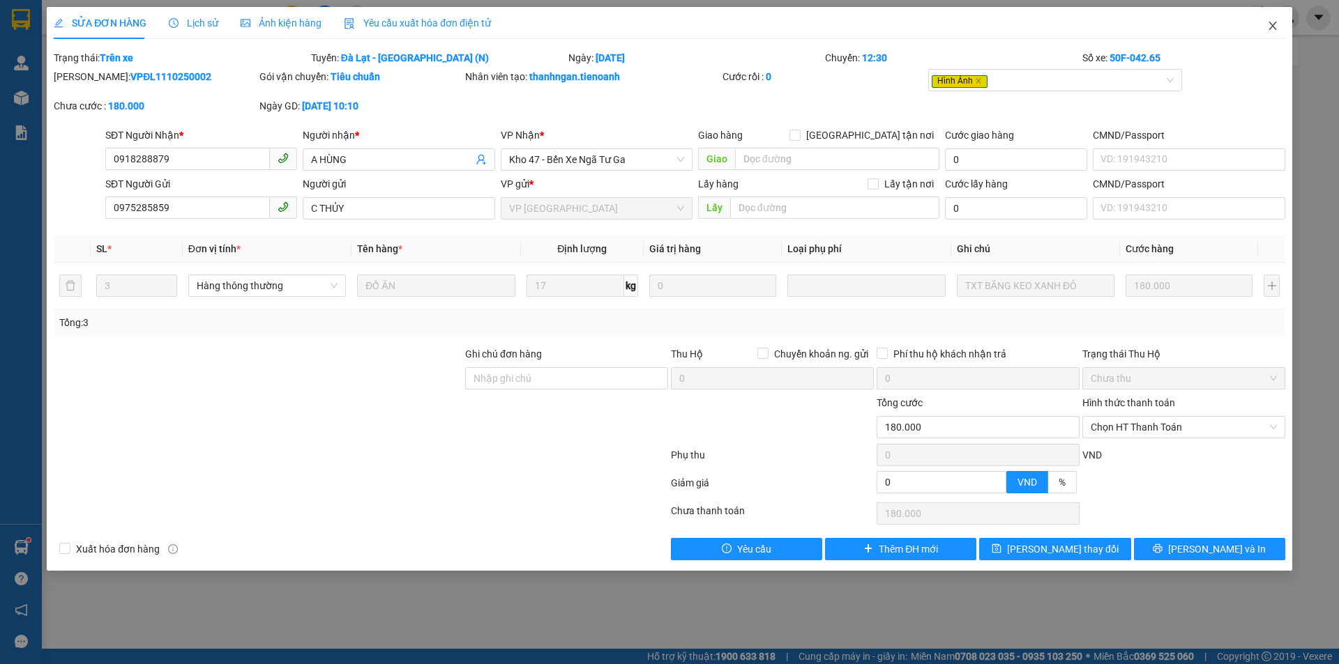
click at [1278, 26] on span "Close" at bounding box center [1272, 26] width 39 height 39
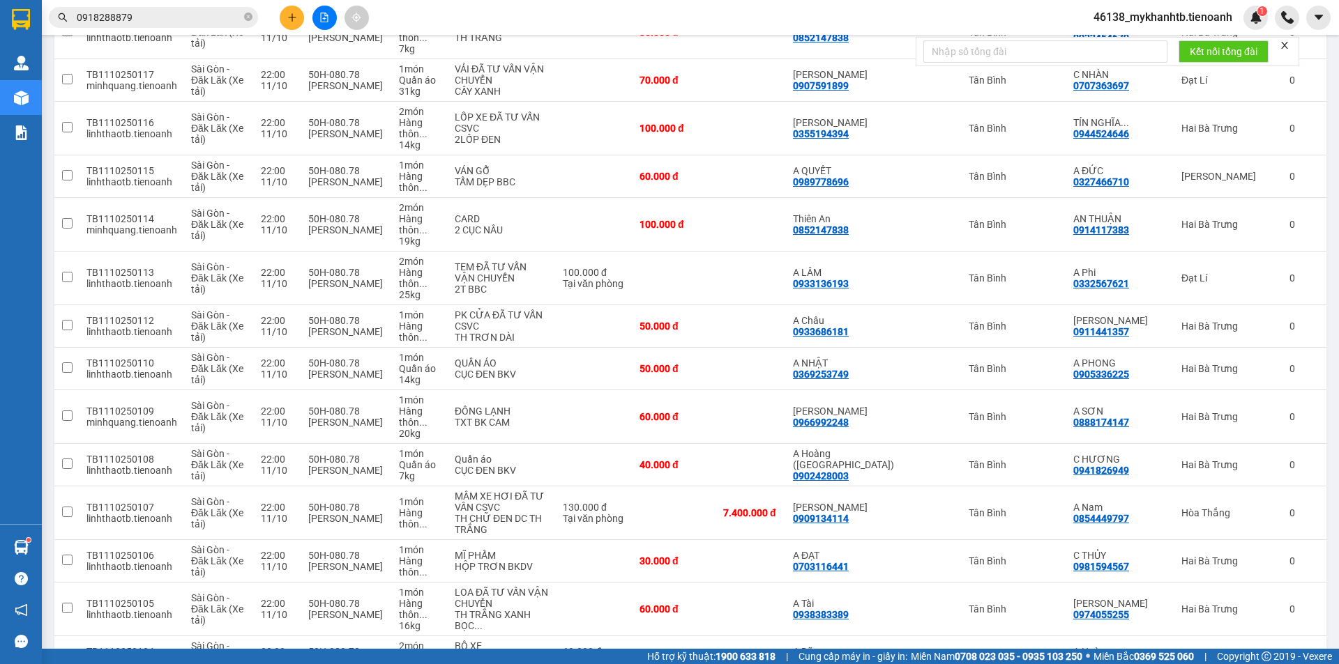
scroll to position [4274, 0]
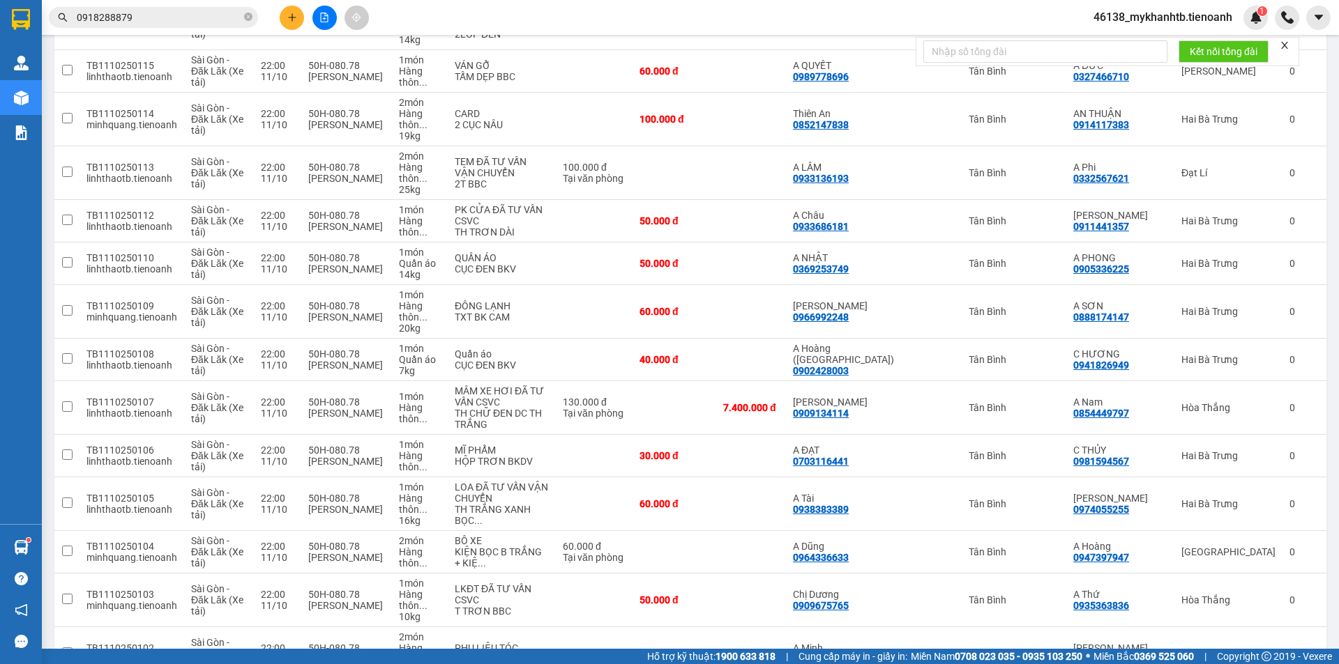
click at [215, 8] on span "0918288879" at bounding box center [153, 17] width 209 height 21
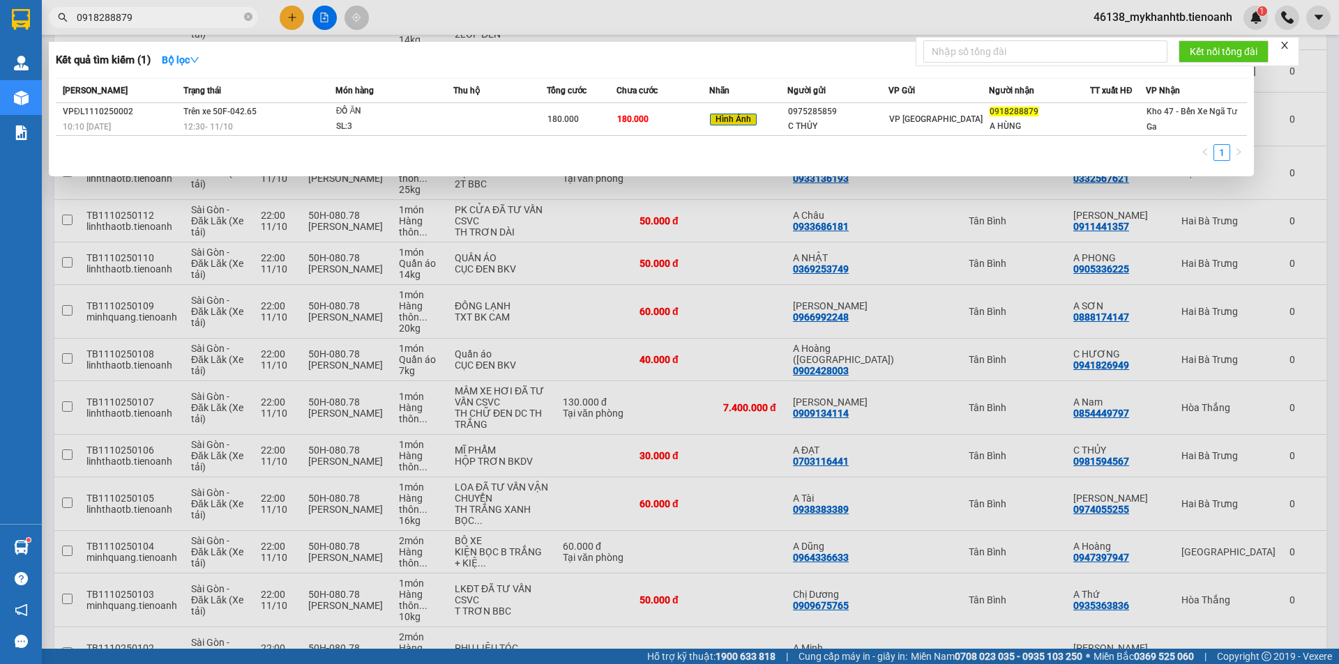
click at [218, 16] on input "0918288879" at bounding box center [159, 17] width 165 height 15
click at [677, 121] on td "180.000" at bounding box center [662, 119] width 93 height 33
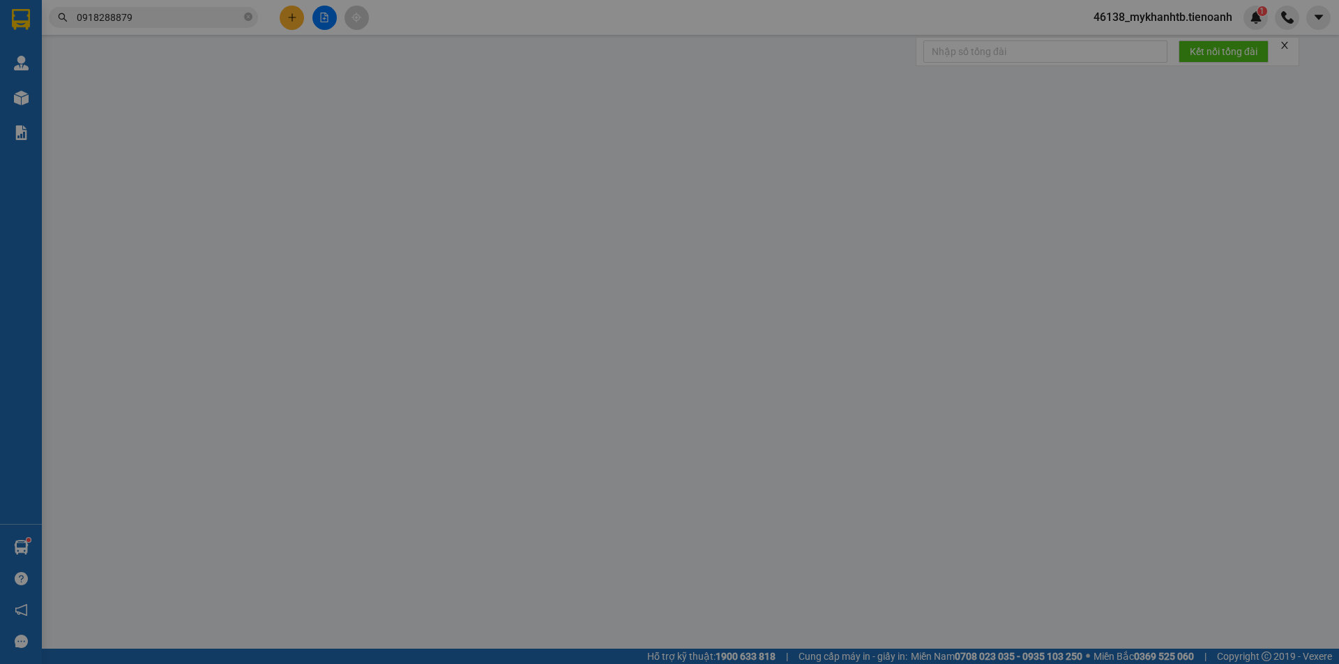
type input "0918288879"
type input "A HÙNG"
type input "0975285859"
type input "C THỦY"
type input "0"
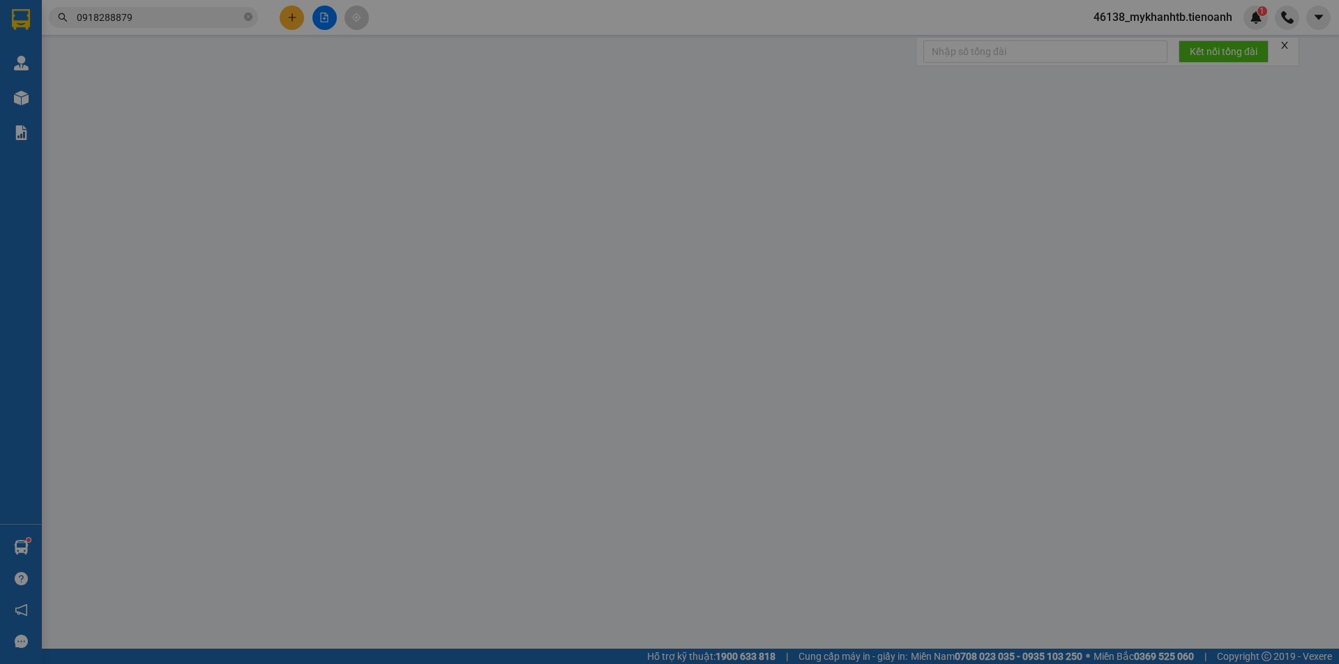
type input "180.000"
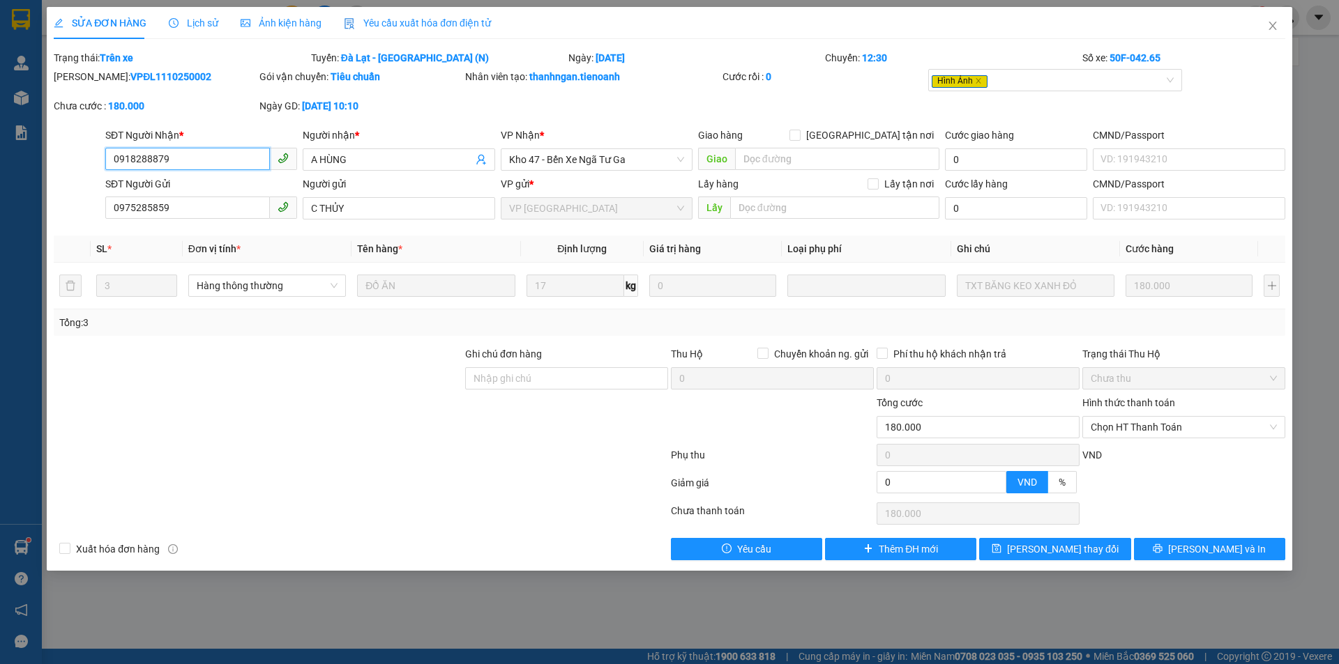
drag, startPoint x: 1162, startPoint y: 425, endPoint x: 1167, endPoint y: 439, distance: 14.8
click at [1162, 425] on span "Chọn HT Thanh Toán" at bounding box center [1184, 427] width 186 height 21
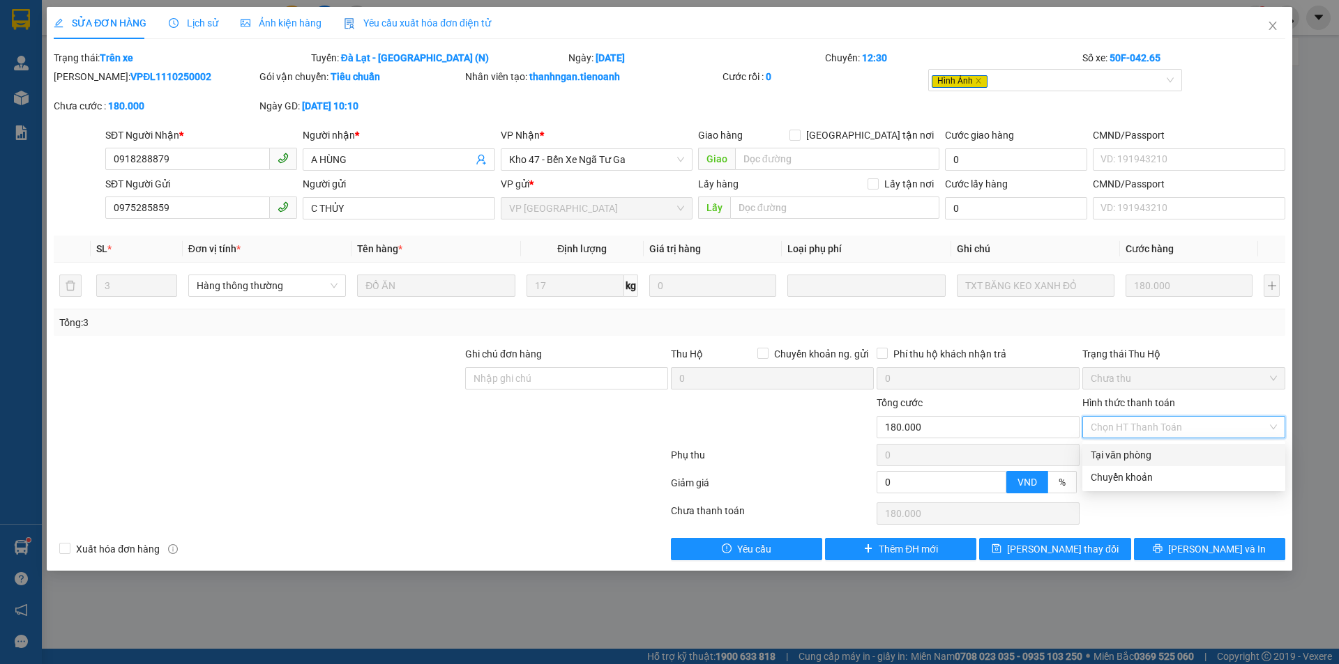
click at [1175, 458] on div "Tại văn phòng" at bounding box center [1184, 455] width 186 height 15
type input "0"
click at [1219, 550] on span "[PERSON_NAME] và In" at bounding box center [1217, 549] width 98 height 15
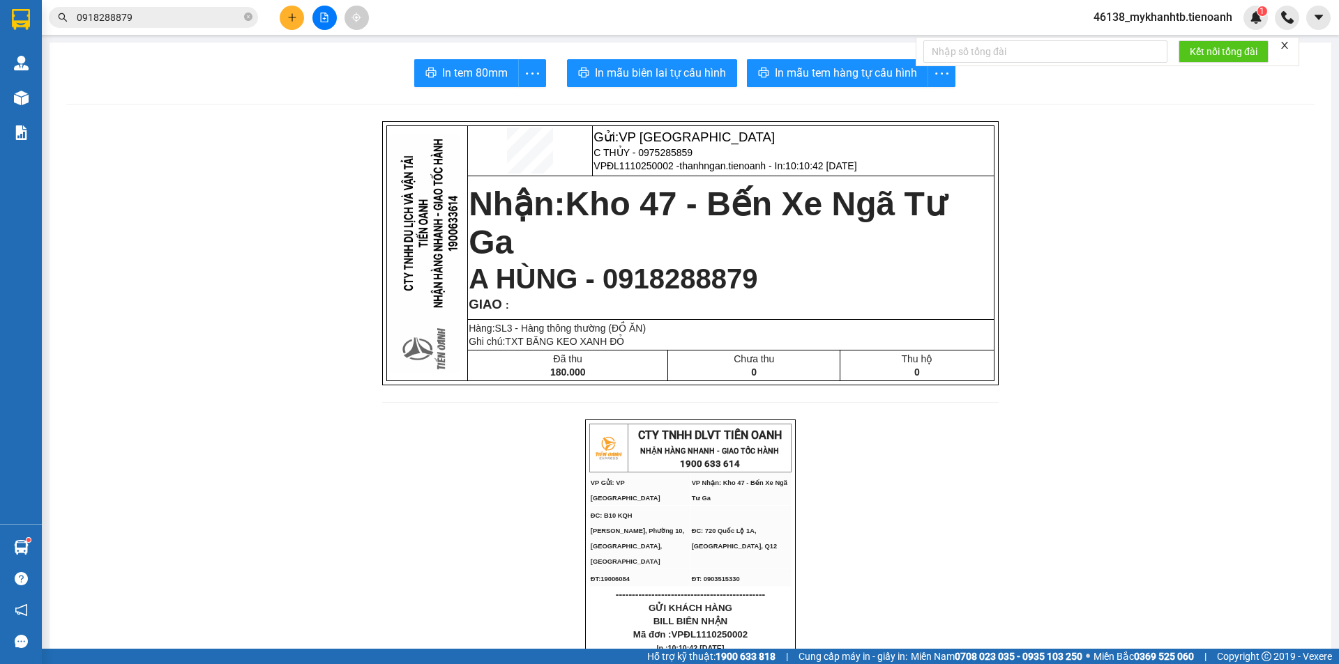
click at [674, 265] on span "A HÙNG - 0918288879" at bounding box center [613, 279] width 289 height 31
click at [674, 264] on td "Nhận: Kho 47 - Bến Xe Ngã Tư Ga A HÙNG - 0918288879 GIAO :" at bounding box center [731, 248] width 526 height 144
copy span "0918288879"
click at [152, 21] on input "0918288879" at bounding box center [159, 17] width 165 height 15
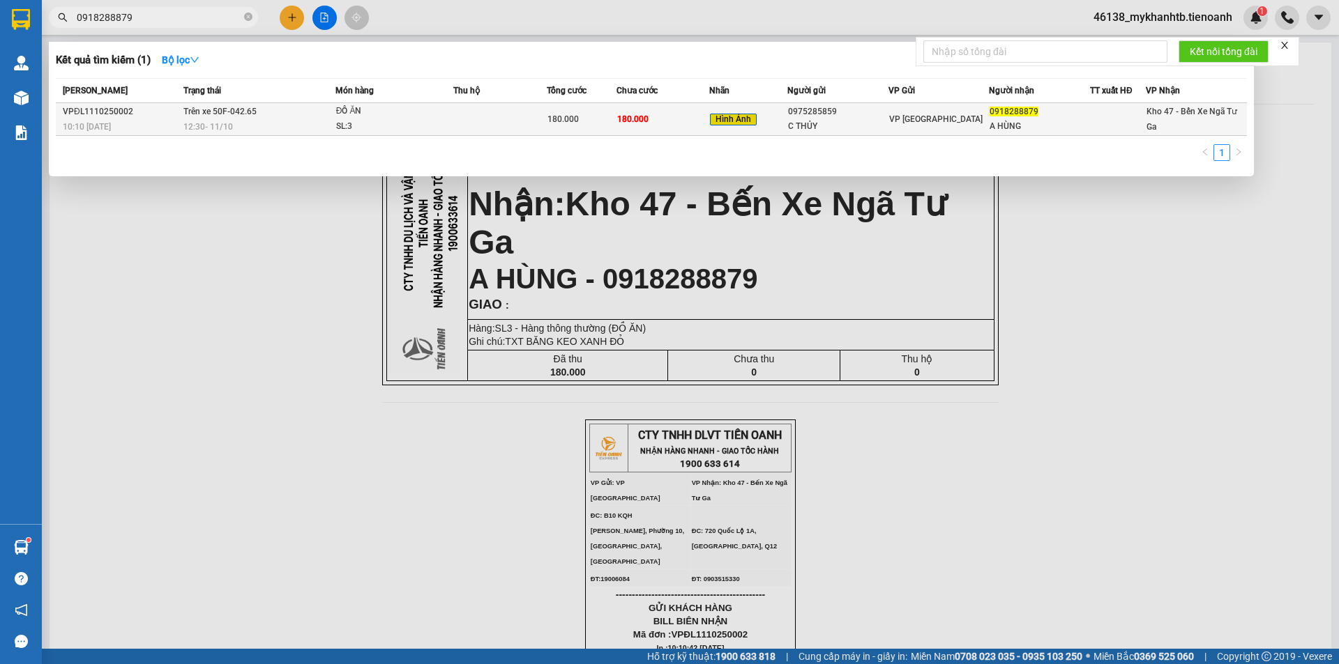
click at [395, 124] on div "SL: 3" at bounding box center [388, 126] width 105 height 15
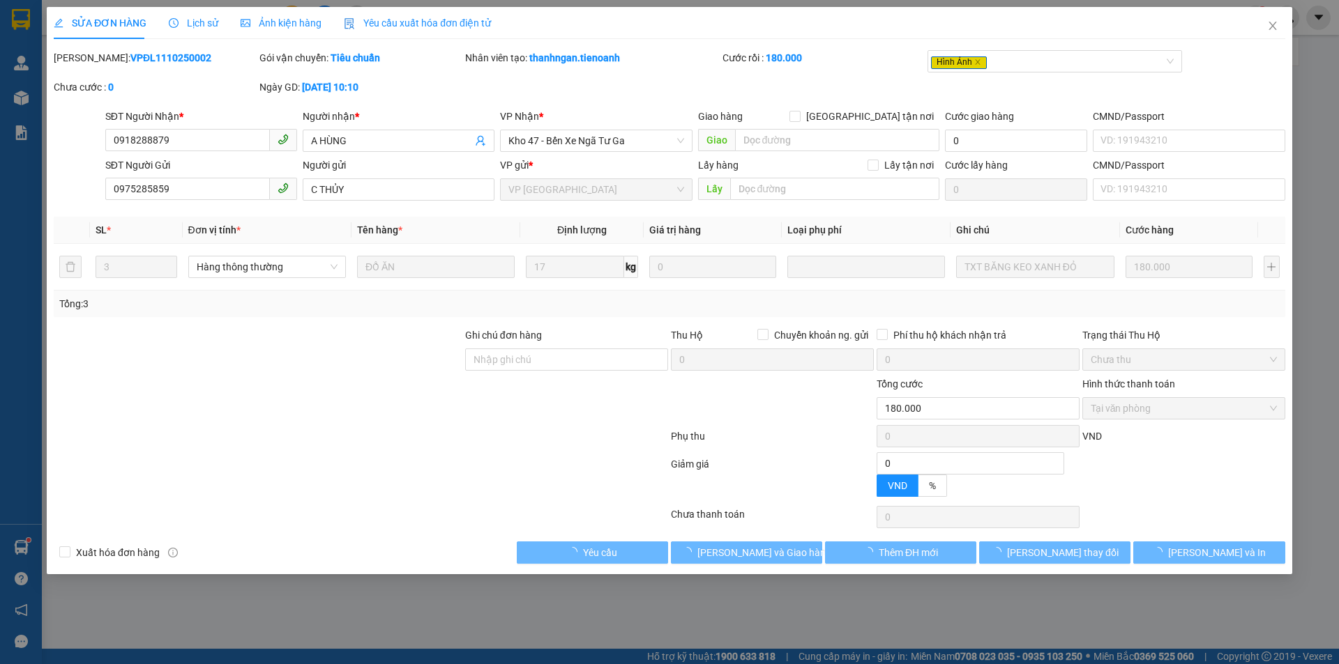
type input "0918288879"
type input "A HÙNG"
type input "0975285859"
type input "C THỦY"
type input "0"
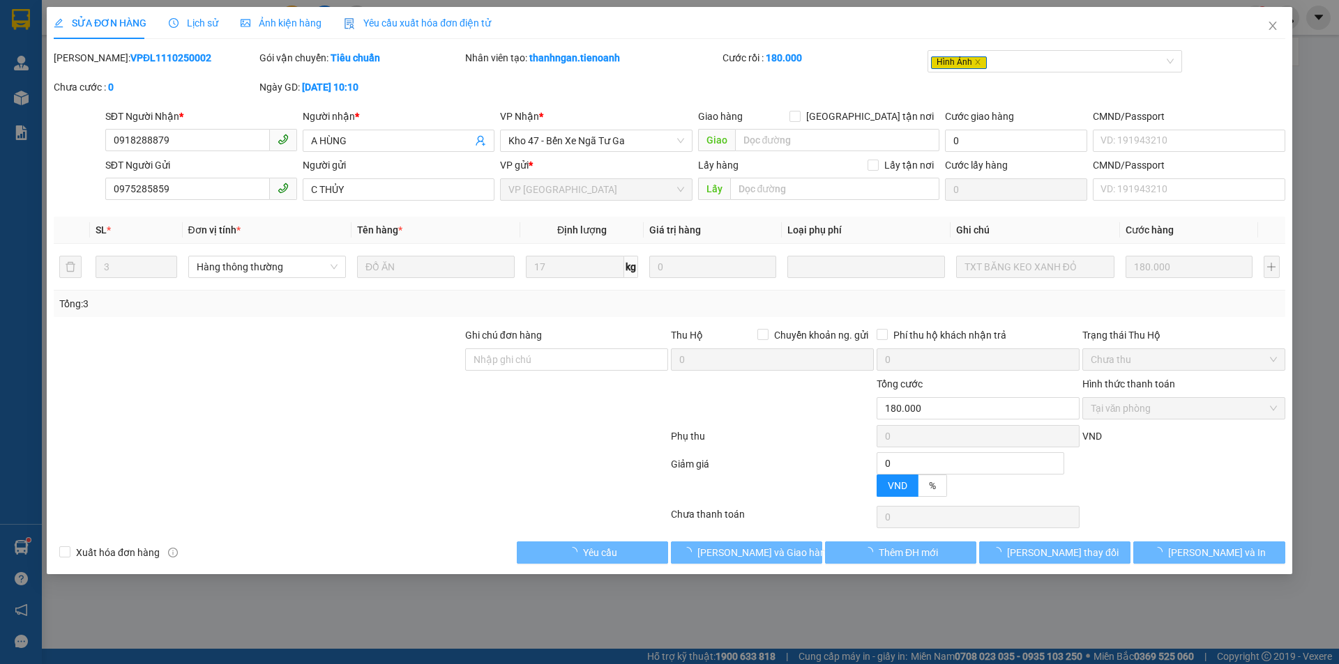
type input "180.000"
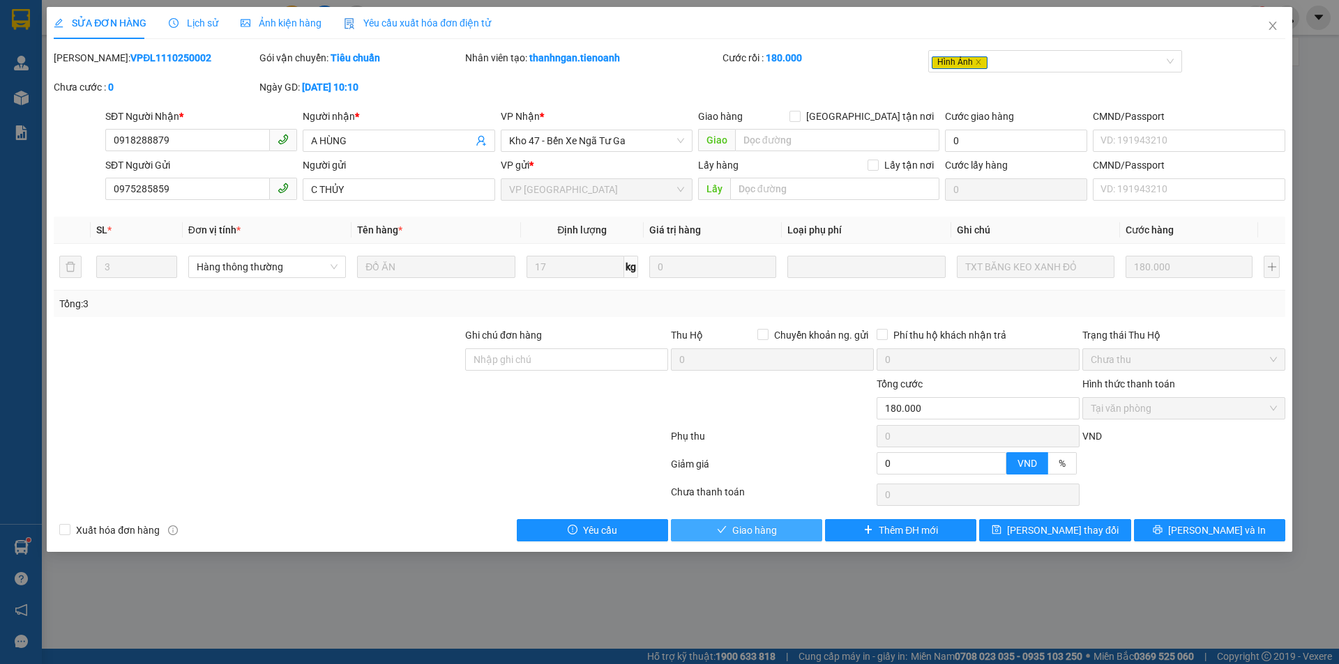
click at [791, 533] on button "Giao hàng" at bounding box center [746, 530] width 151 height 22
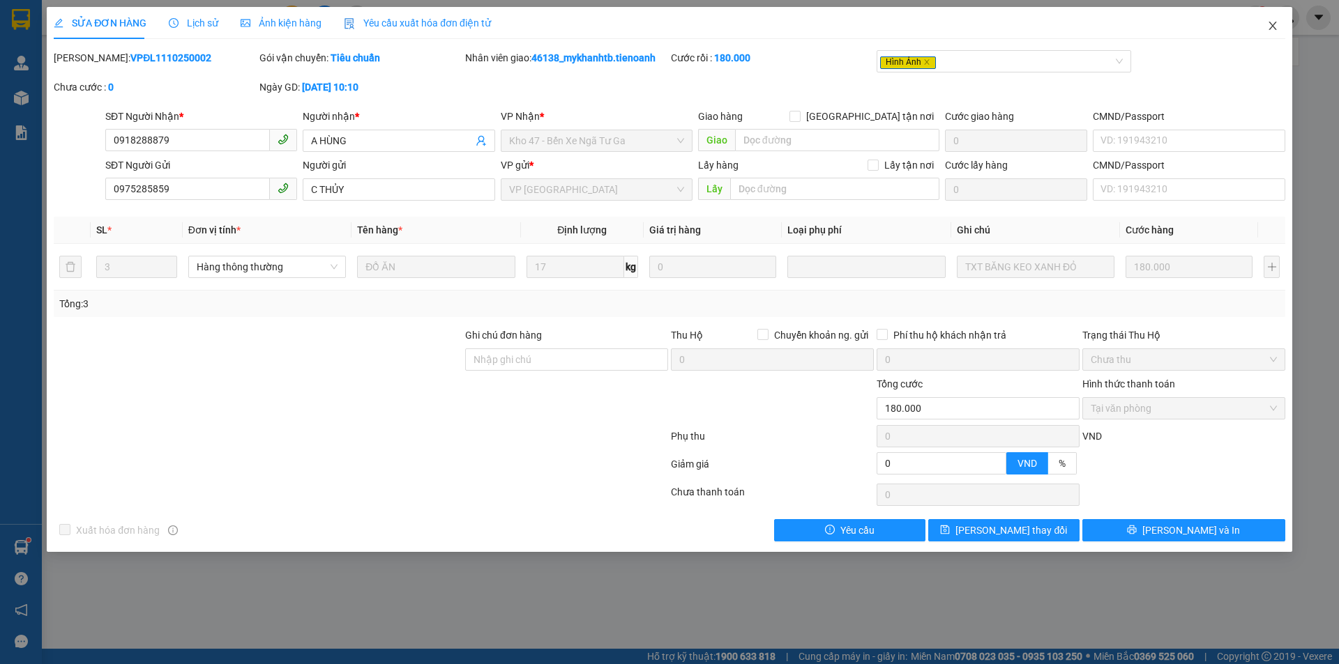
drag, startPoint x: 1273, startPoint y: 33, endPoint x: 996, endPoint y: 51, distance: 278.1
click at [1272, 33] on span "Close" at bounding box center [1272, 26] width 39 height 39
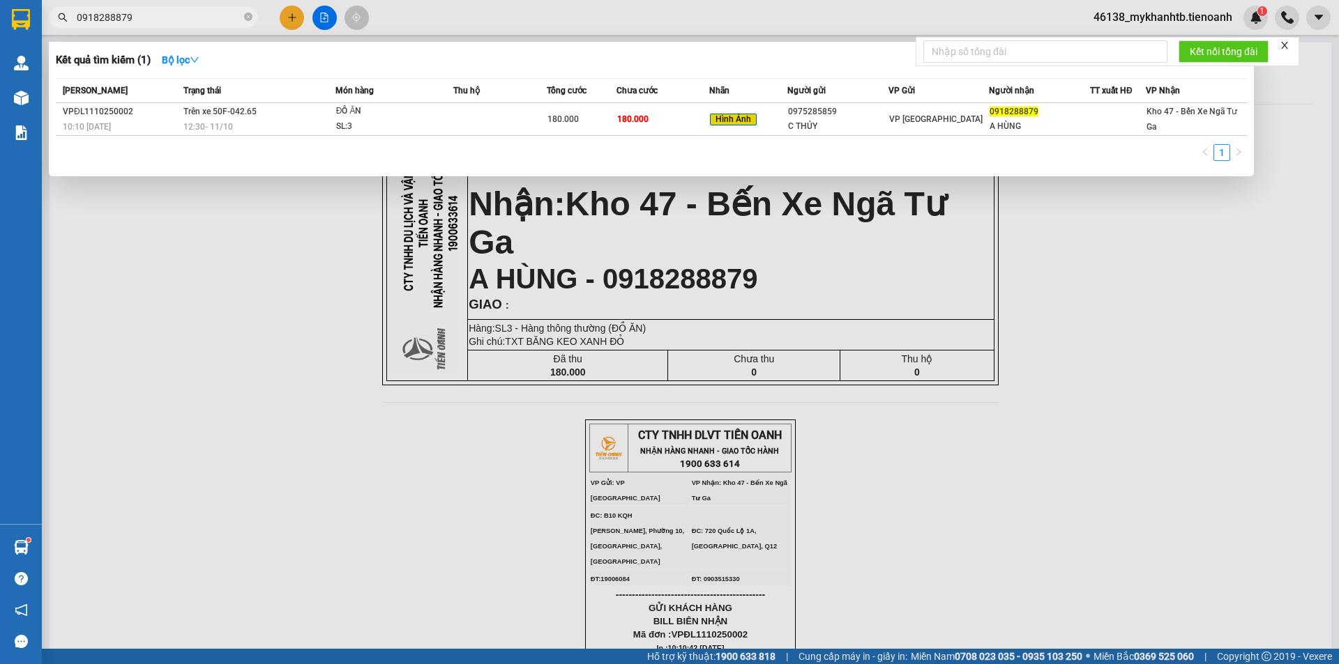
click at [183, 10] on input "0918288879" at bounding box center [159, 17] width 165 height 15
click at [184, 10] on input "0918288879" at bounding box center [159, 17] width 165 height 15
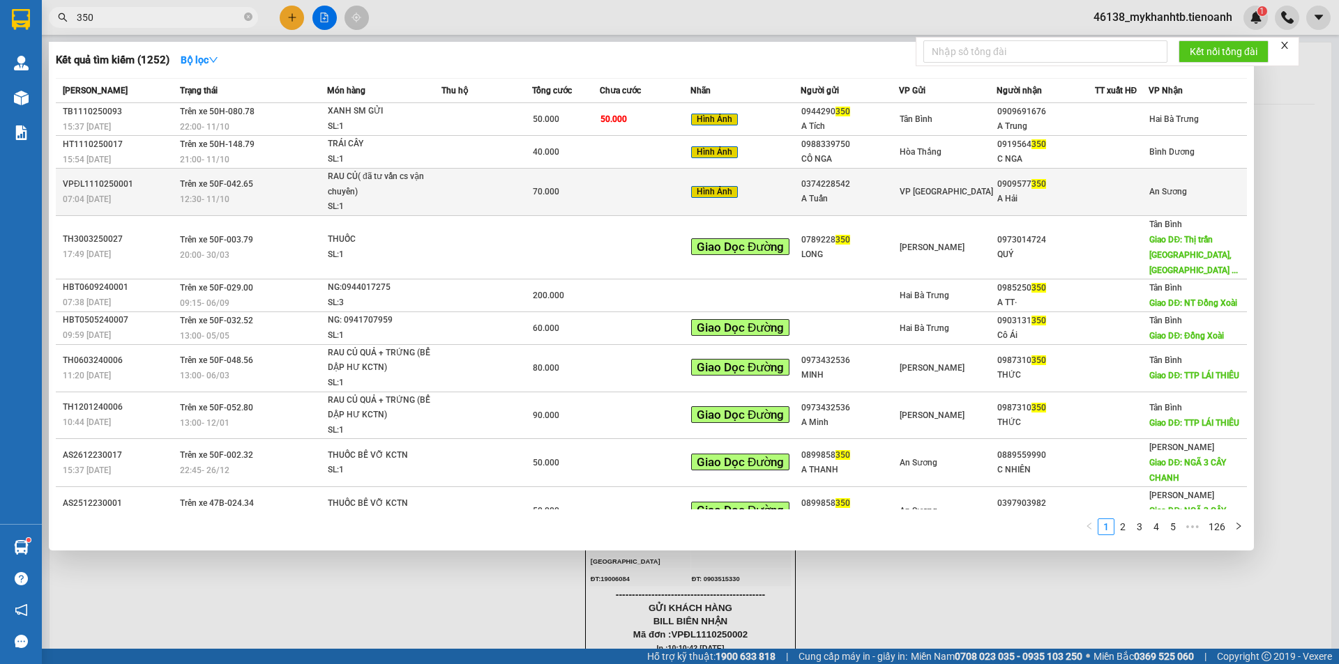
type input "350"
click at [386, 194] on div "RAU CỦ( đã tư vấn cs vận chuyển)" at bounding box center [380, 184] width 105 height 30
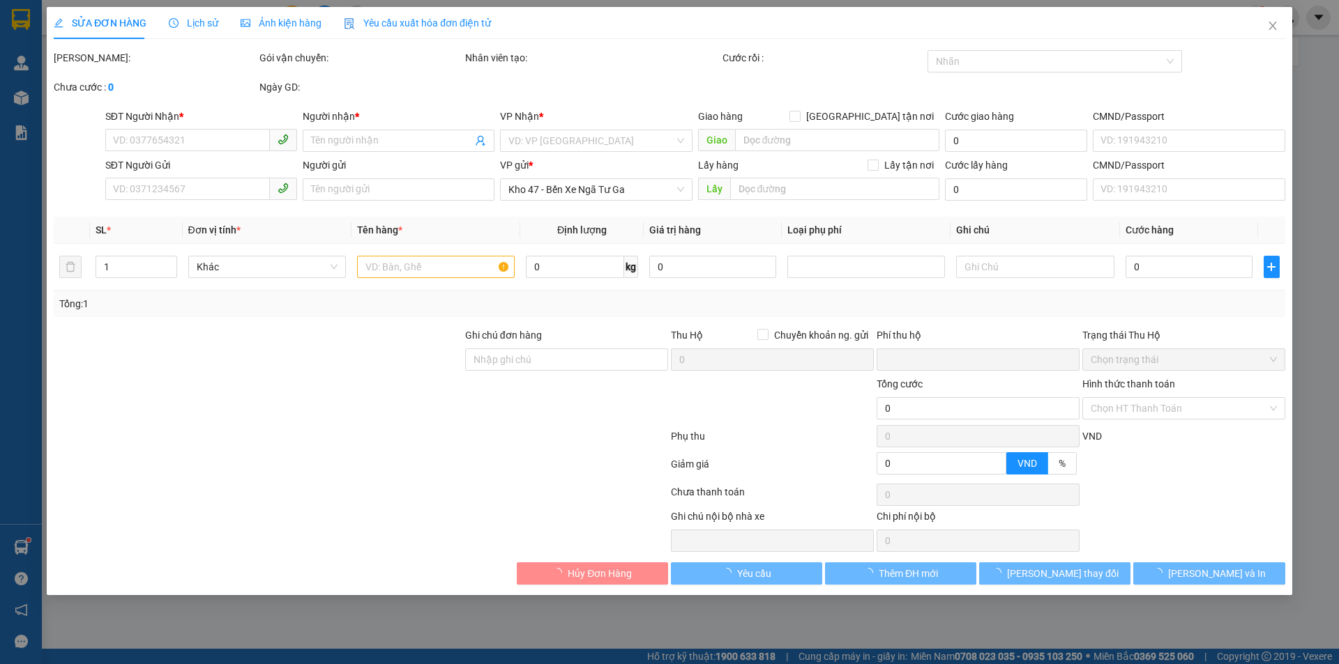
type input "0909577350"
type input "A Hải"
type input "0374228542"
type input "A Tuấn"
type input "0"
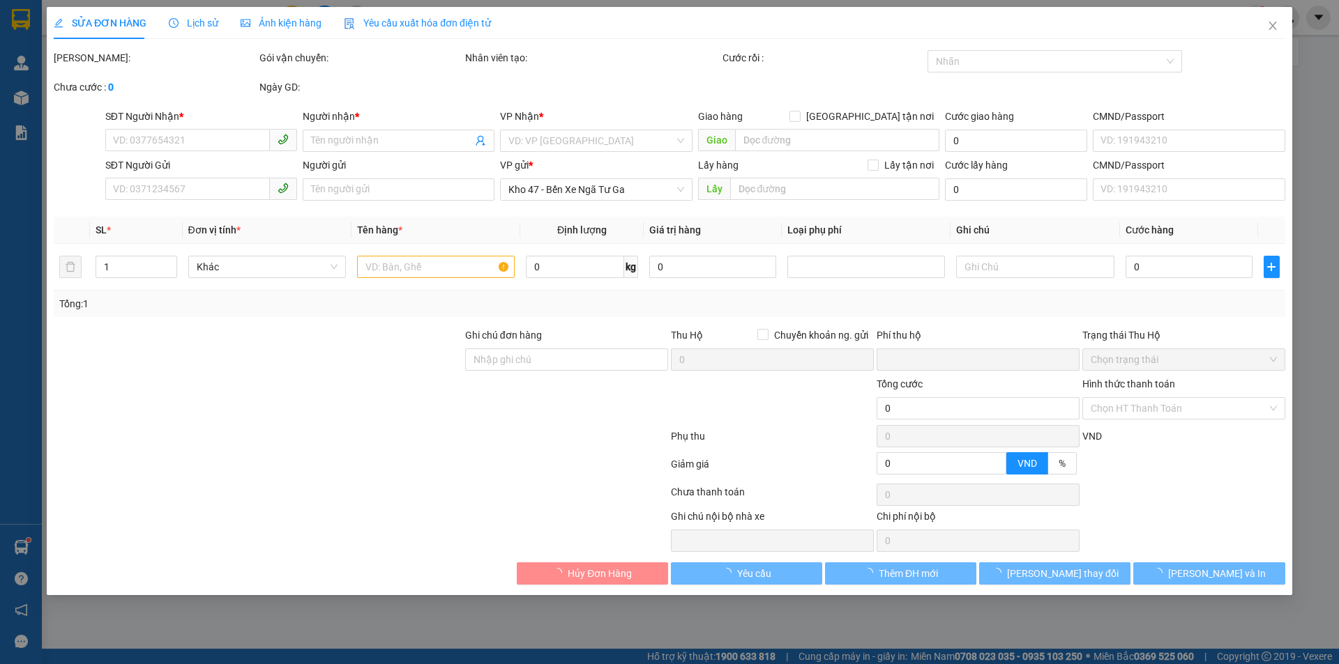
type input "70.000"
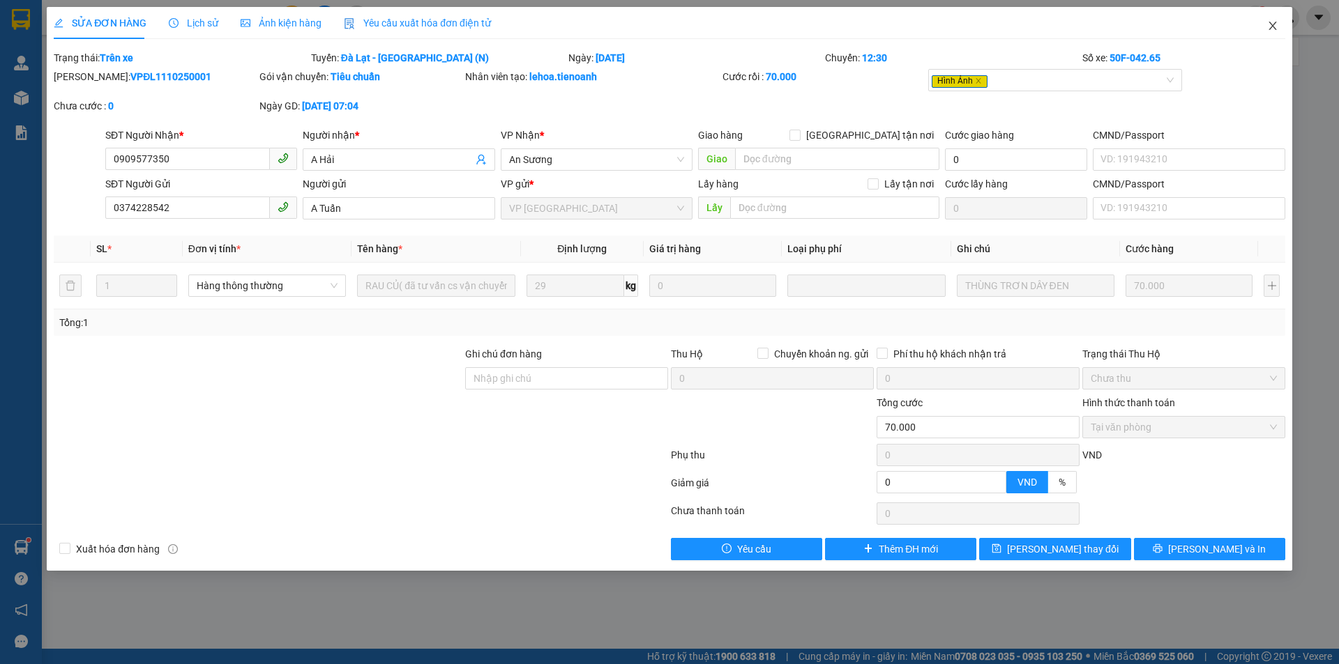
click at [1270, 23] on icon "close" at bounding box center [1272, 26] width 8 height 8
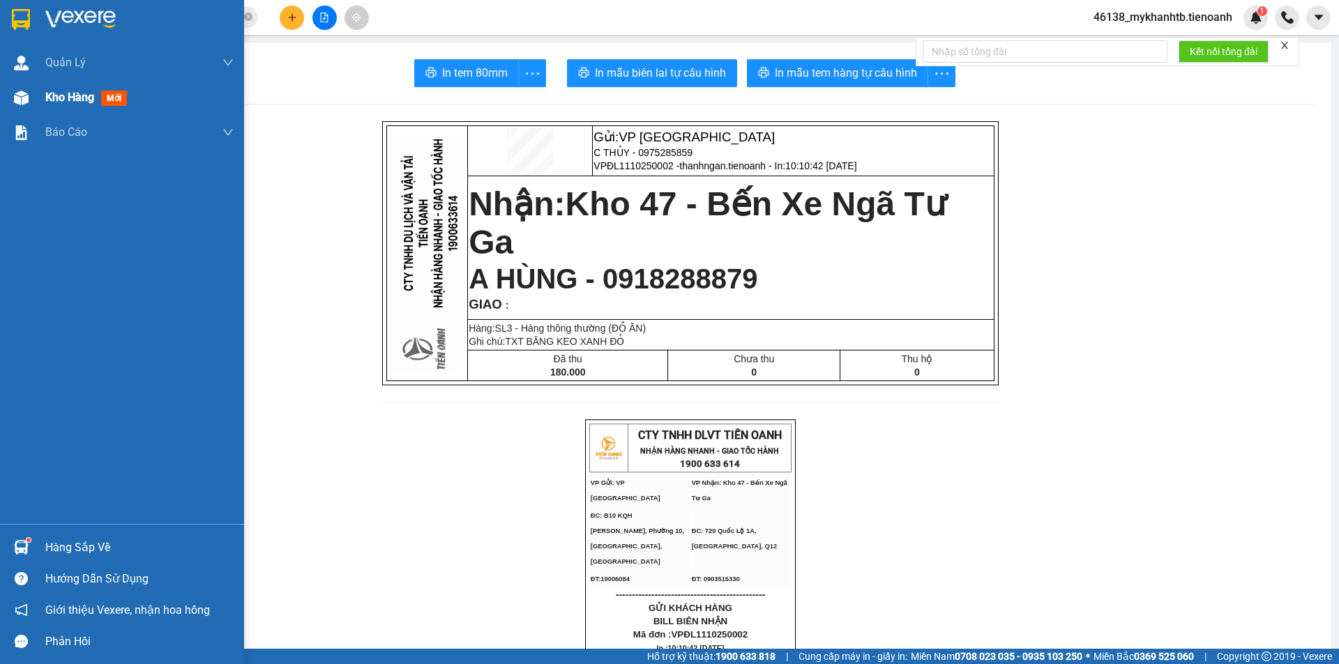
drag, startPoint x: 59, startPoint y: 100, endPoint x: 1232, endPoint y: 31, distance: 1175.5
click at [58, 100] on span "Kho hàng" at bounding box center [69, 97] width 49 height 13
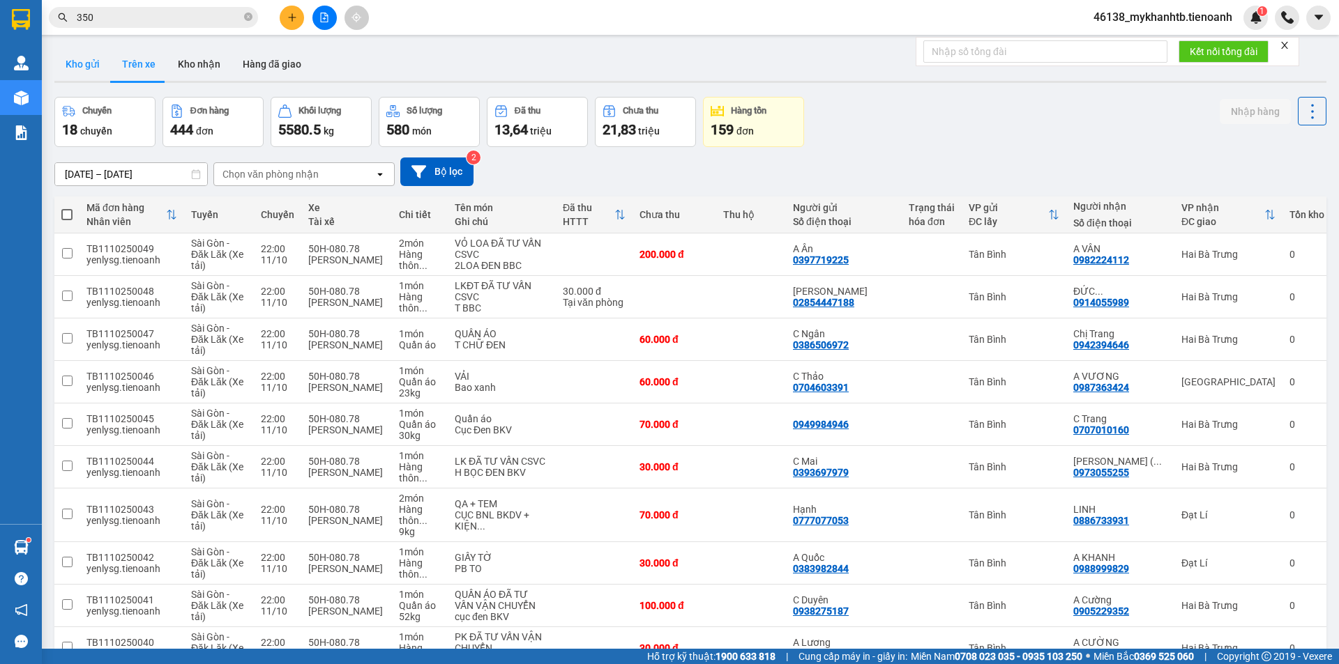
click at [93, 62] on button "Kho gửi" at bounding box center [82, 63] width 56 height 33
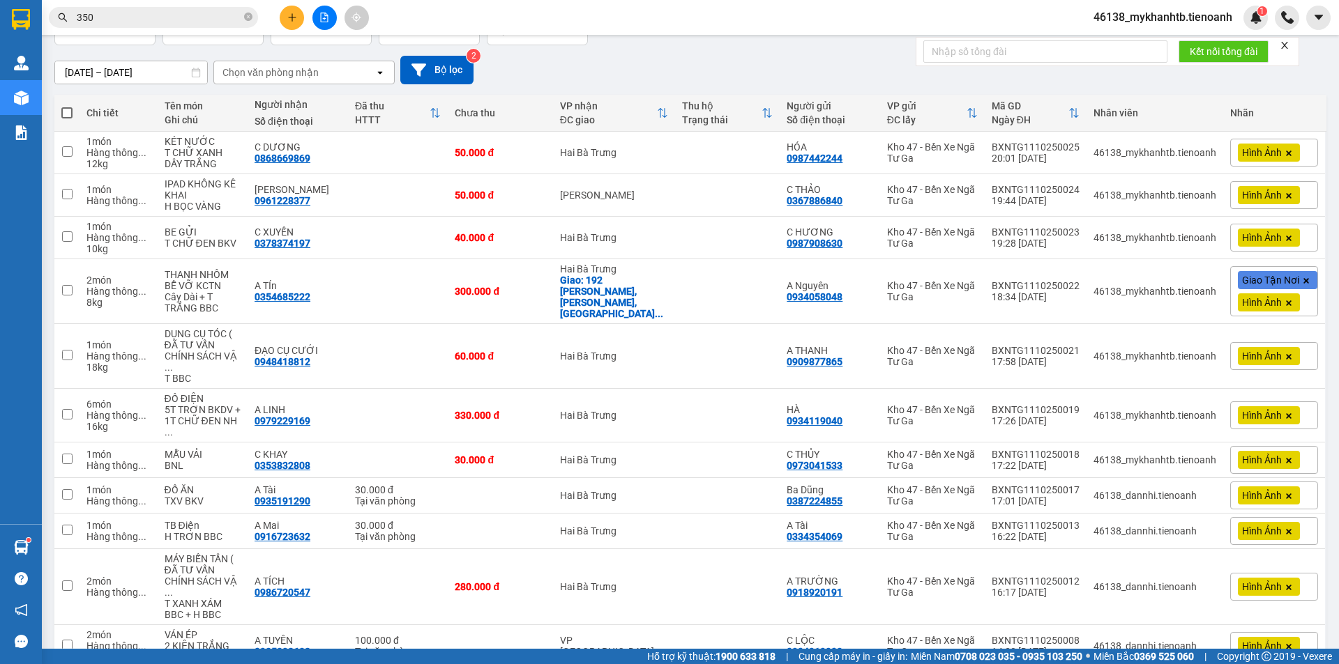
scroll to position [279, 0]
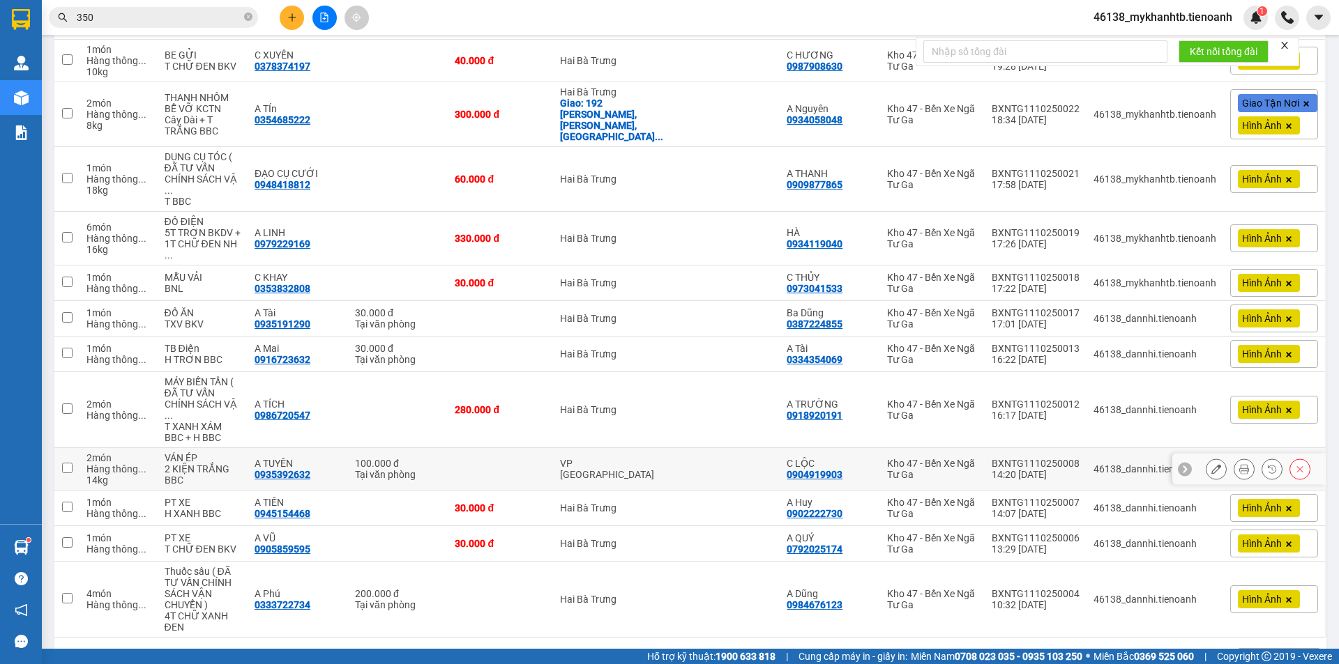
click at [603, 458] on div "VP [GEOGRAPHIC_DATA]" at bounding box center [614, 469] width 108 height 22
checkbox input "true"
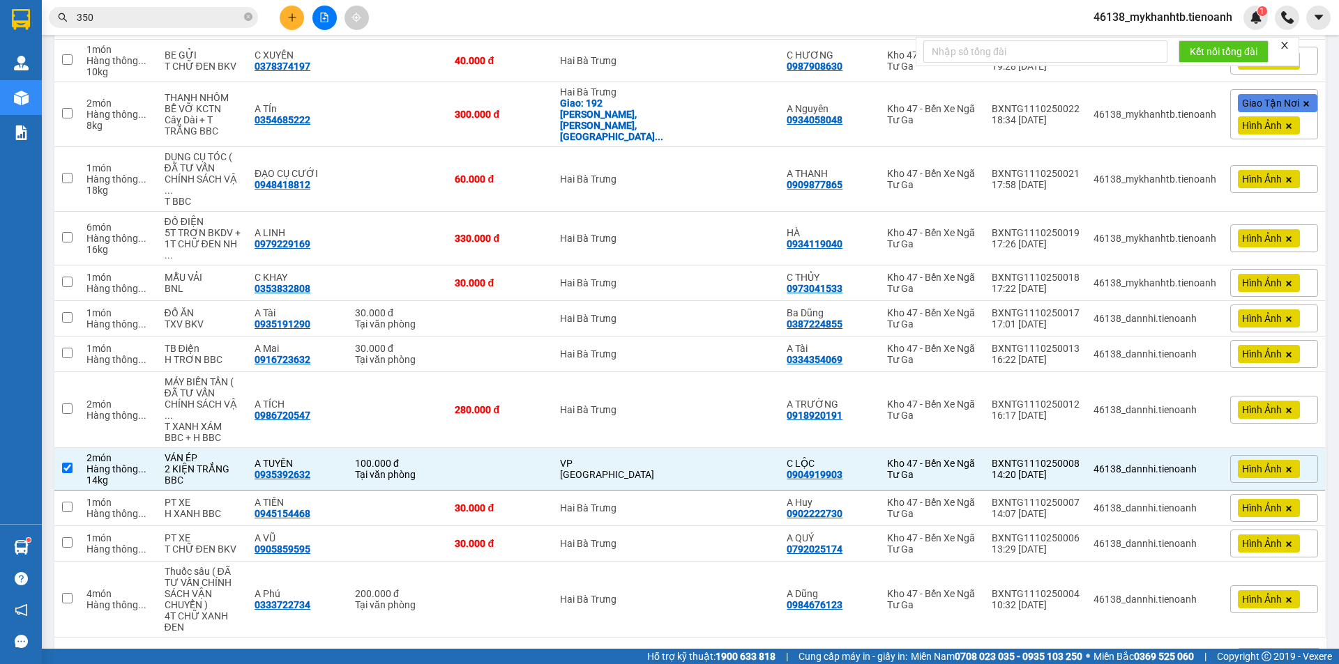
scroll to position [0, 0]
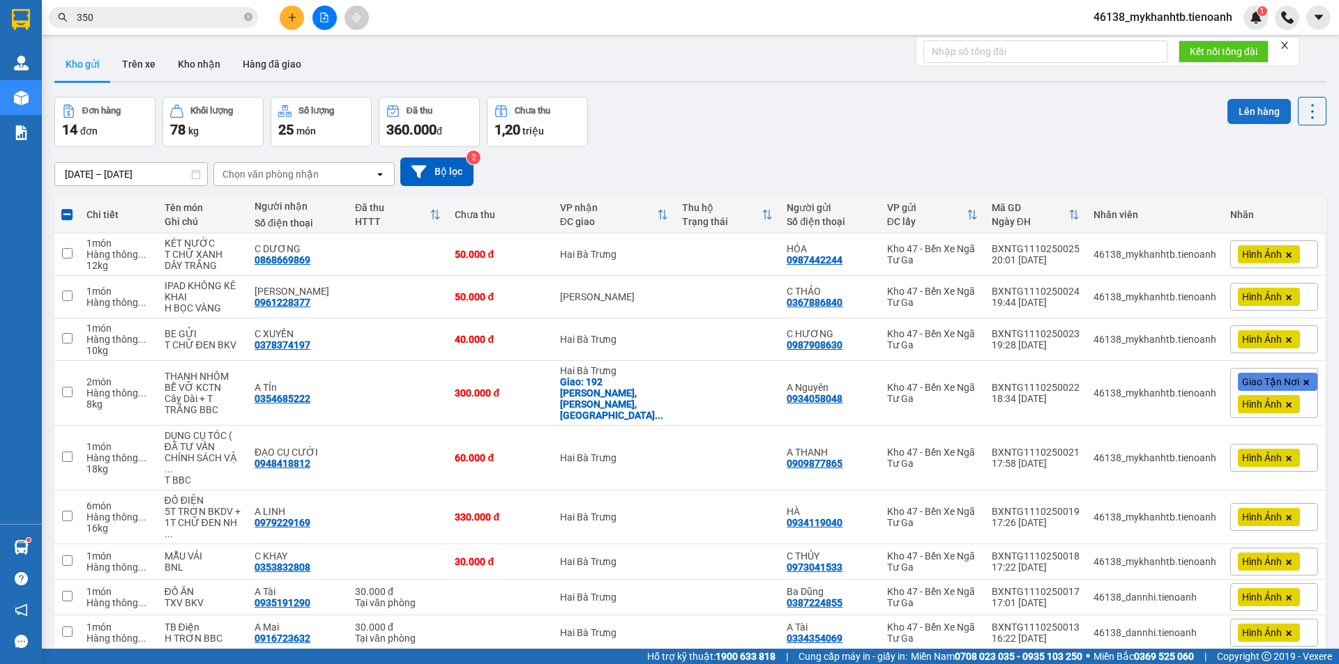
click at [1250, 105] on button "Lên hàng" at bounding box center [1258, 111] width 63 height 25
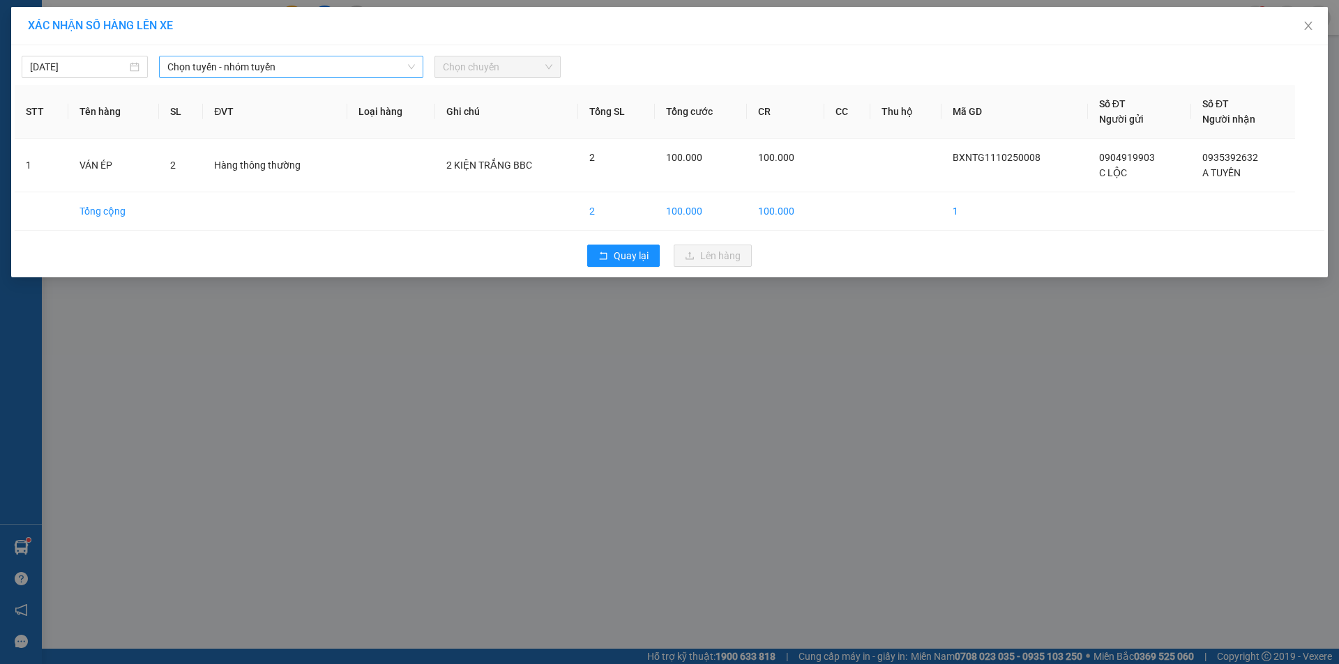
click at [329, 70] on span "Chọn tuyến - nhóm tuyến" at bounding box center [291, 66] width 248 height 21
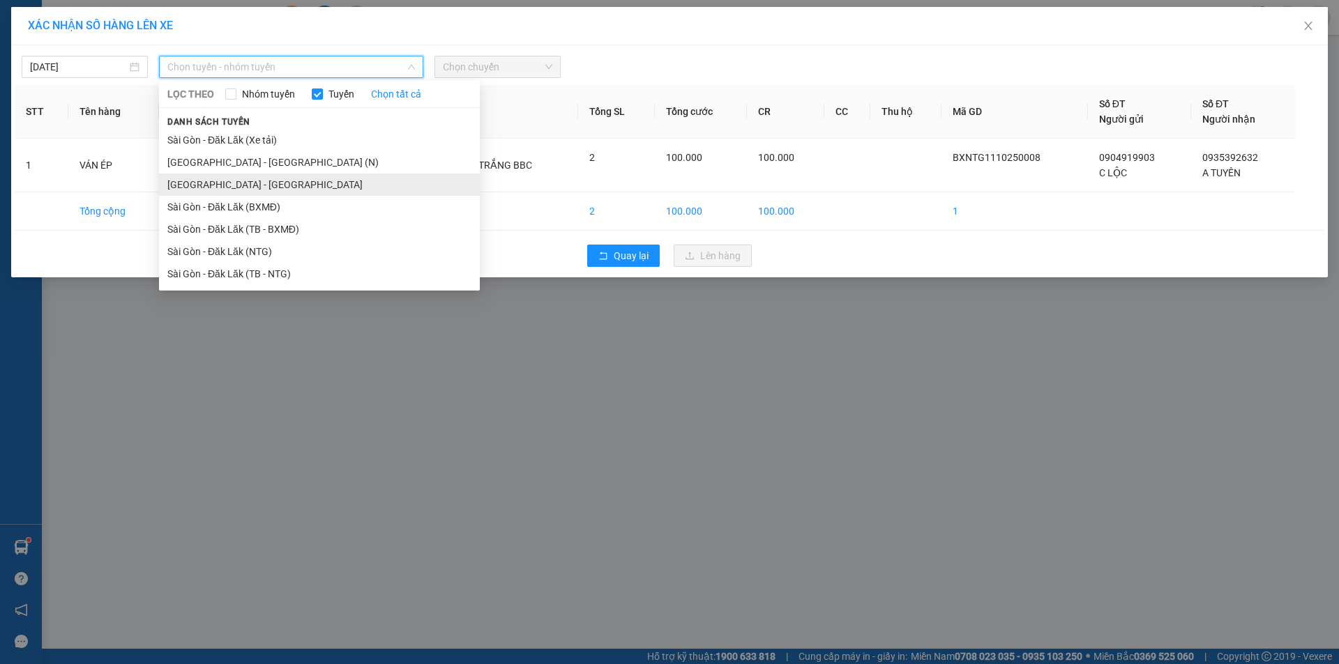
click at [319, 190] on li "[GEOGRAPHIC_DATA] - [GEOGRAPHIC_DATA]" at bounding box center [319, 185] width 321 height 22
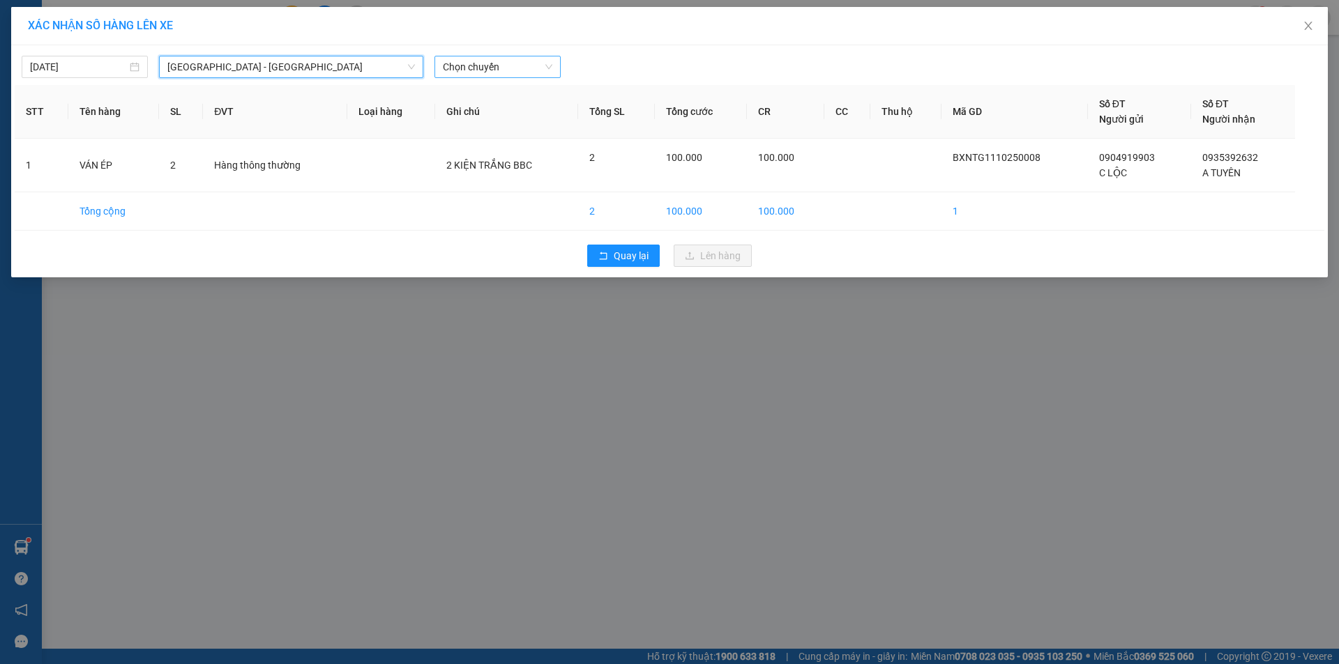
click at [492, 69] on span "Chọn chuyến" at bounding box center [497, 66] width 109 height 21
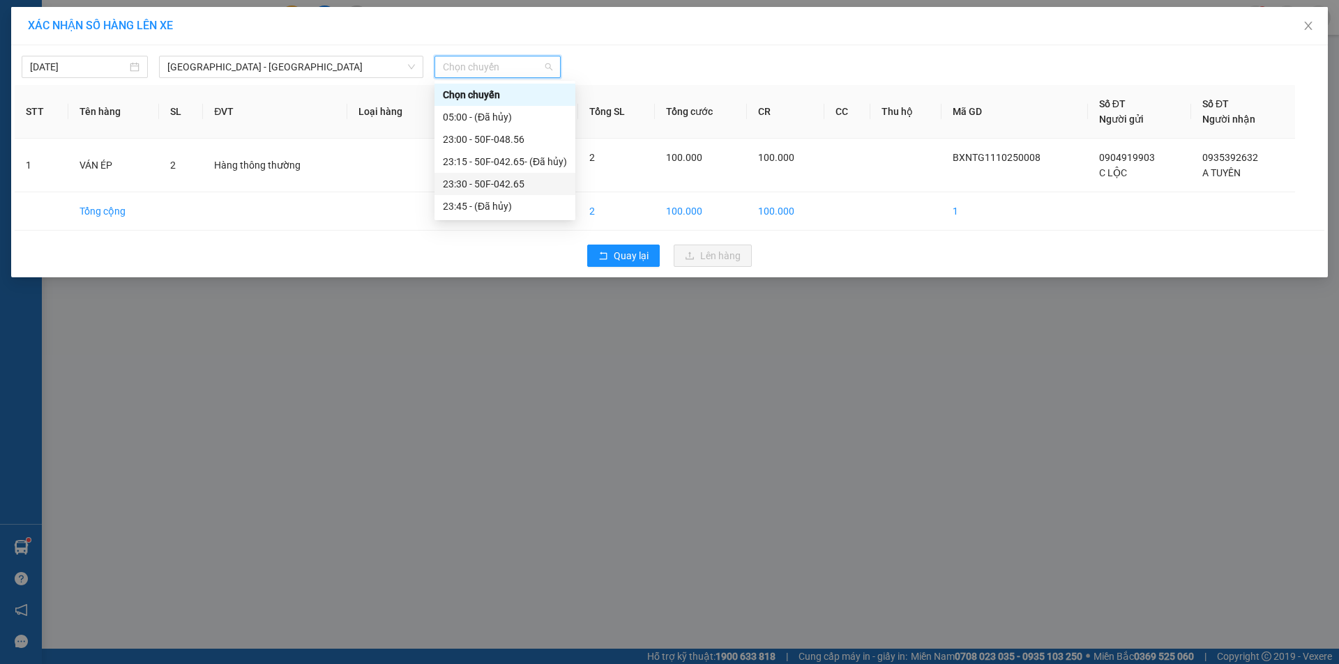
click at [508, 184] on div "23:30 - 50F-042.65" at bounding box center [505, 183] width 124 height 15
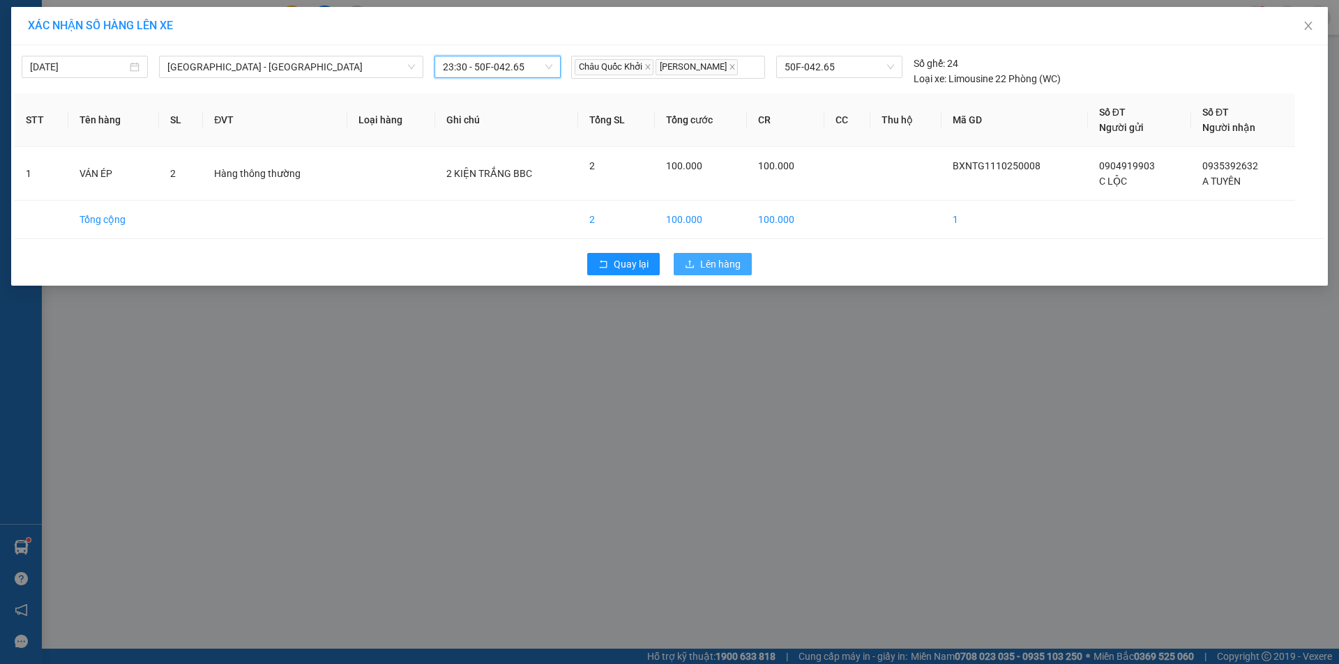
click at [728, 261] on span "Lên hàng" at bounding box center [720, 264] width 40 height 15
